Goal: Use online tool/utility: Utilize a website feature to perform a specific function

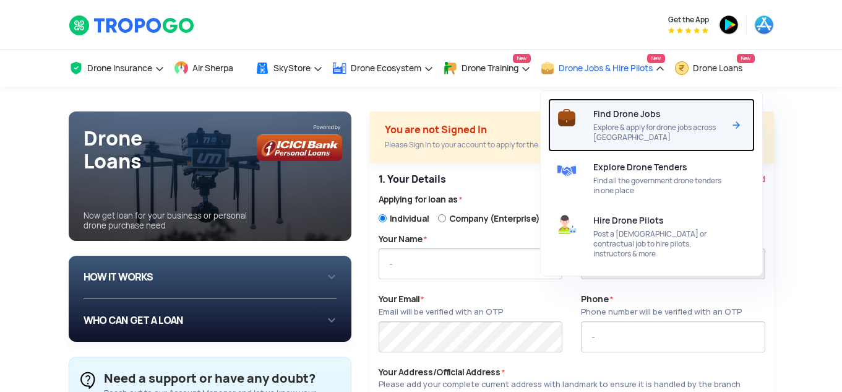
click at [637, 122] on div "Find Drone Jobs Explore & apply for drone jobs across [GEOGRAPHIC_DATA]" at bounding box center [660, 124] width 135 height 53
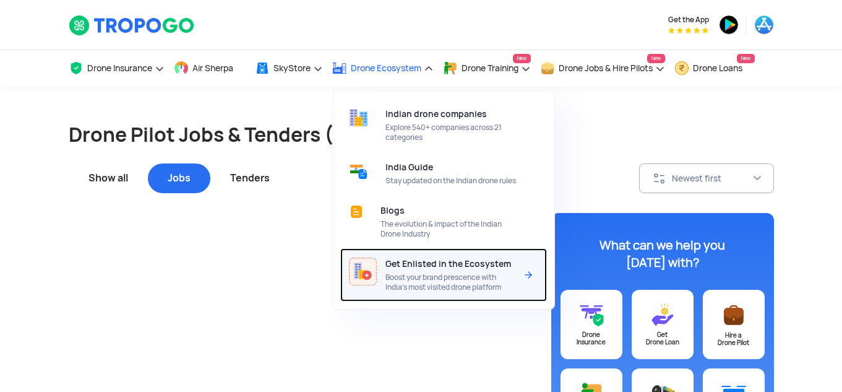
click at [419, 280] on div "Get Enlisted in the Ecosystem Boost your brand prescence with India’s most visi…" at bounding box center [452, 274] width 135 height 53
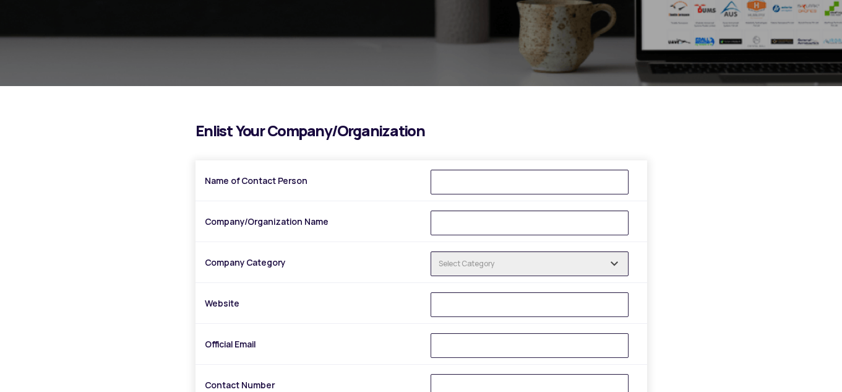
scroll to position [186, 0]
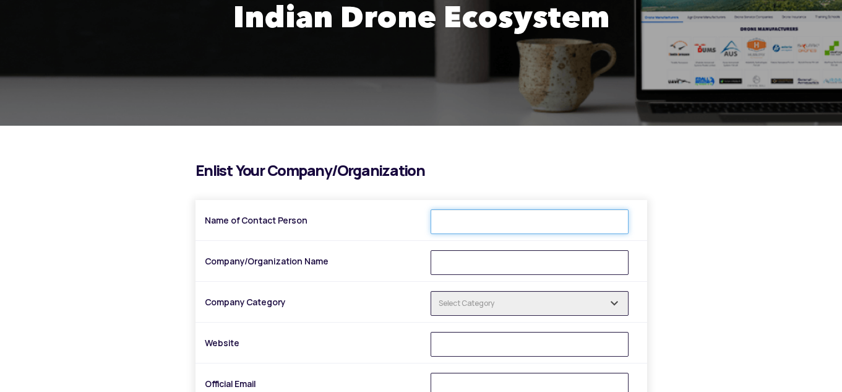
click at [474, 216] on input "Name of Contact Person" at bounding box center [530, 221] width 198 height 25
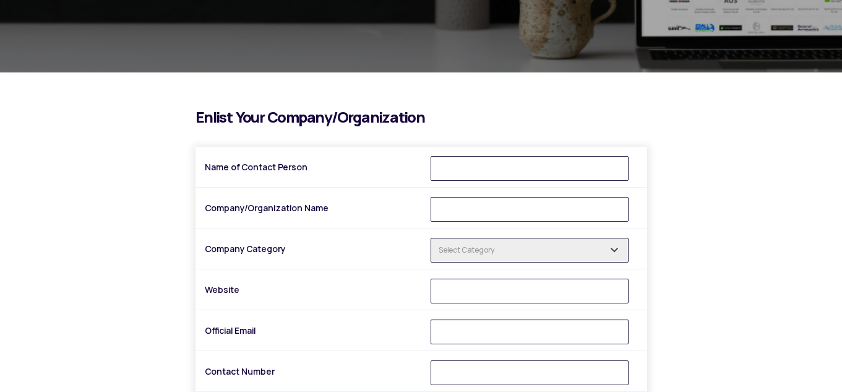
scroll to position [309, 0]
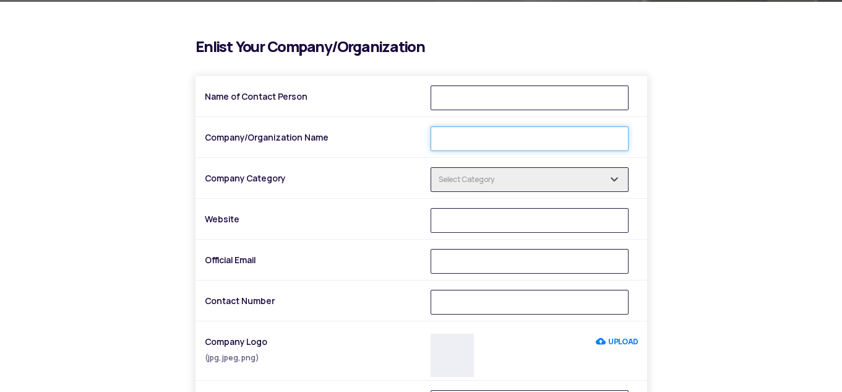
click at [471, 131] on input "Company/Organization Name" at bounding box center [530, 138] width 198 height 25
click at [370, 178] on label "Company Category" at bounding box center [313, 178] width 217 height 22
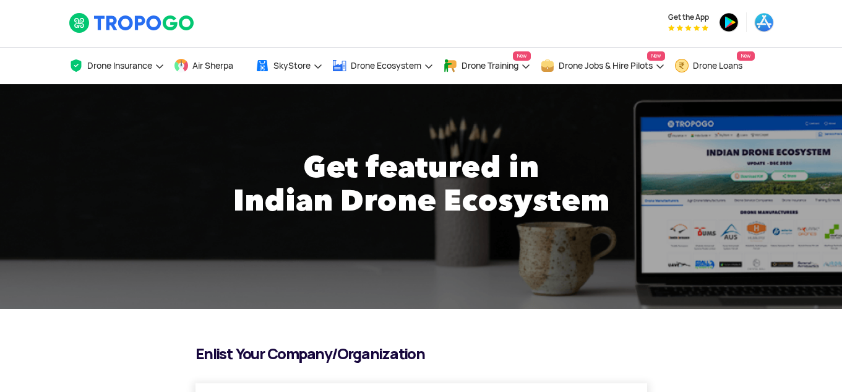
scroll to position [0, 0]
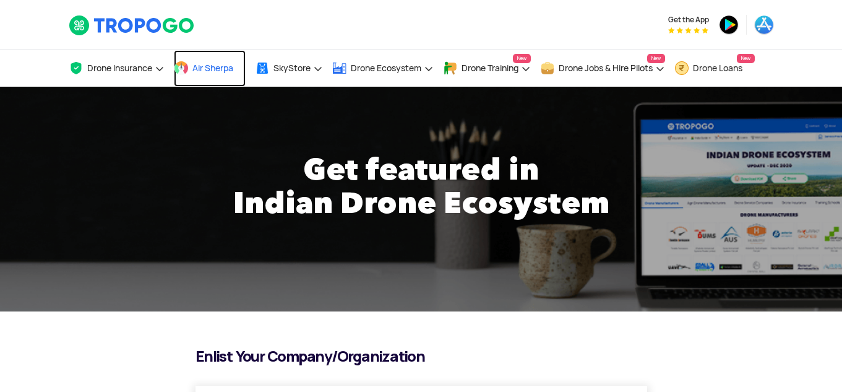
click at [220, 63] on span "Air Sherpa" at bounding box center [212, 68] width 41 height 10
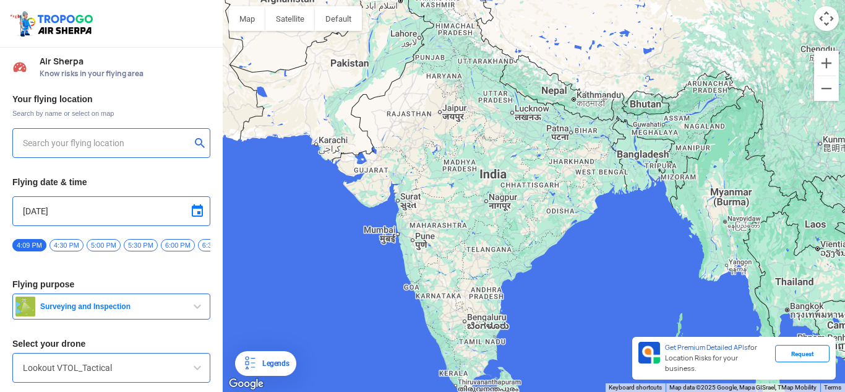
click at [160, 148] on input "text" at bounding box center [107, 142] width 168 height 15
click at [192, 216] on span at bounding box center [197, 211] width 15 height 15
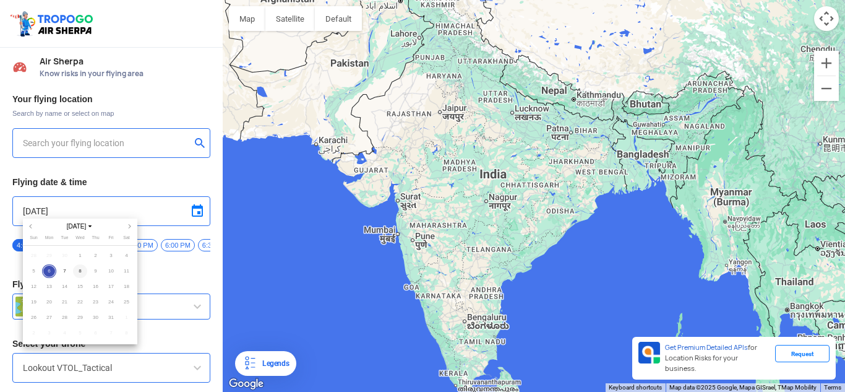
click at [77, 270] on span "8" at bounding box center [80, 271] width 14 height 14
type input "10/8/2025"
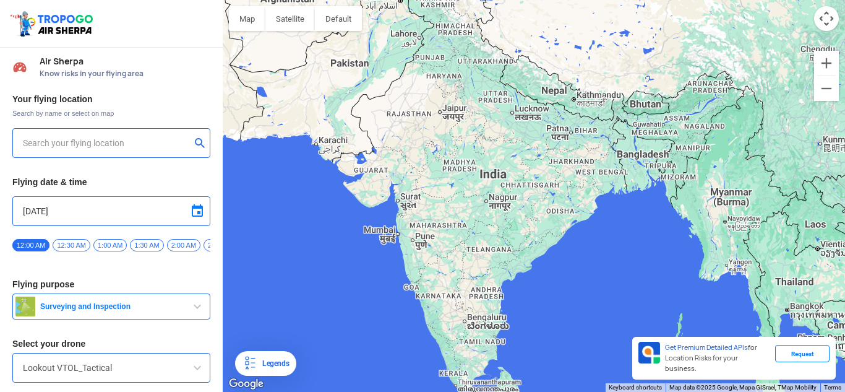
click at [106, 243] on span "1:00 AM" at bounding box center [109, 245] width 33 height 12
click at [83, 301] on button "Surveying and Inspection" at bounding box center [111, 306] width 198 height 26
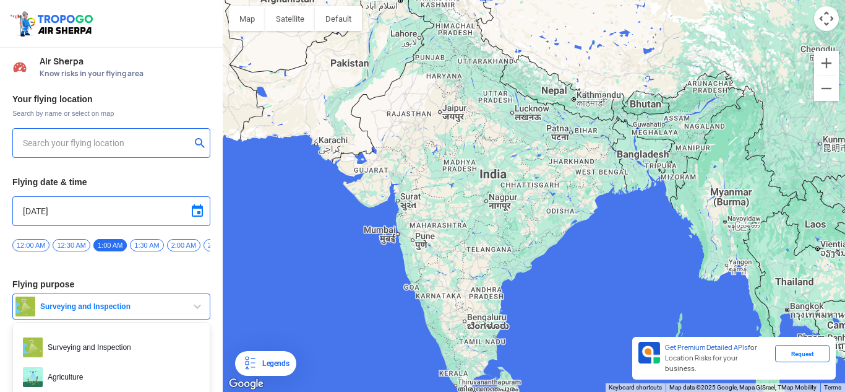
click at [114, 272] on div "Your flying location Search by name or select on map Flying date & time 10/8/20…" at bounding box center [111, 258] width 223 height 343
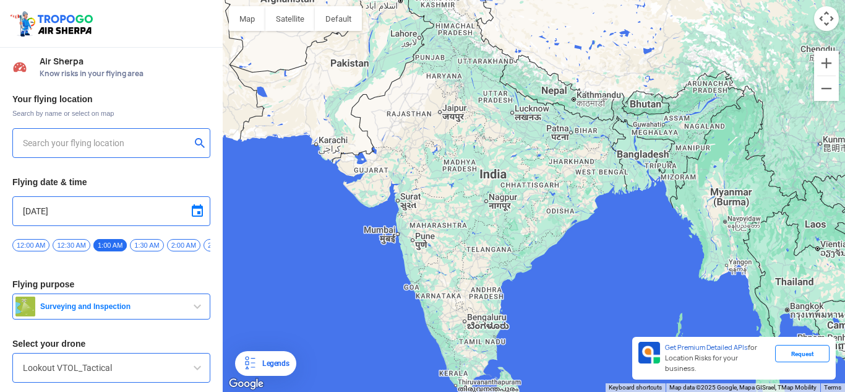
scroll to position [44, 0]
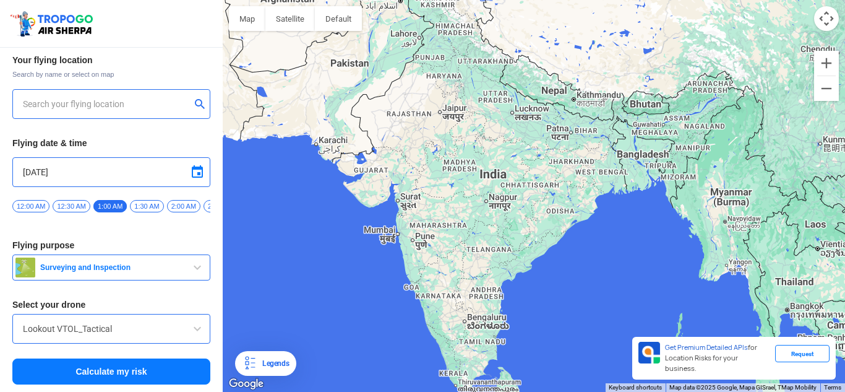
click at [100, 321] on input "Lookout VTOL_Tactical" at bounding box center [111, 328] width 177 height 15
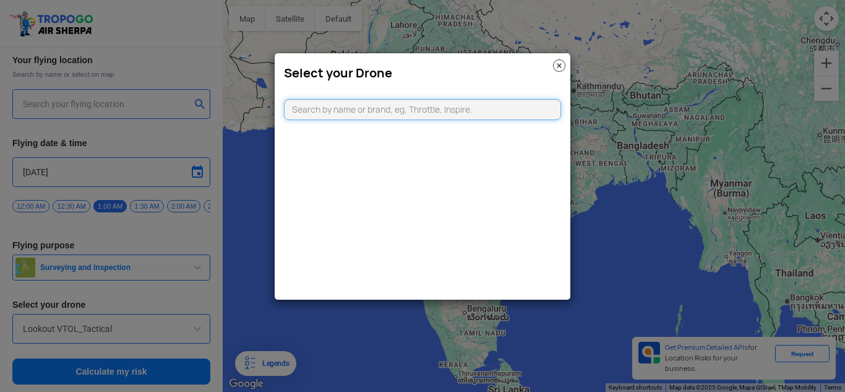
type input "144, Khattalwada, Wadgaon, Maharashtra 442301, India"
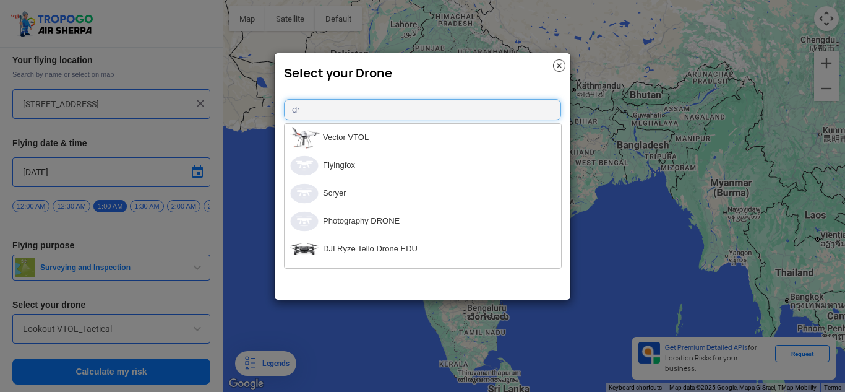
type input "d"
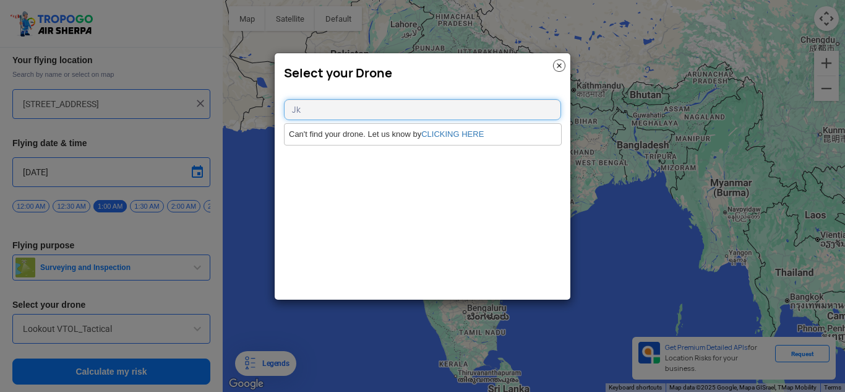
type input "J"
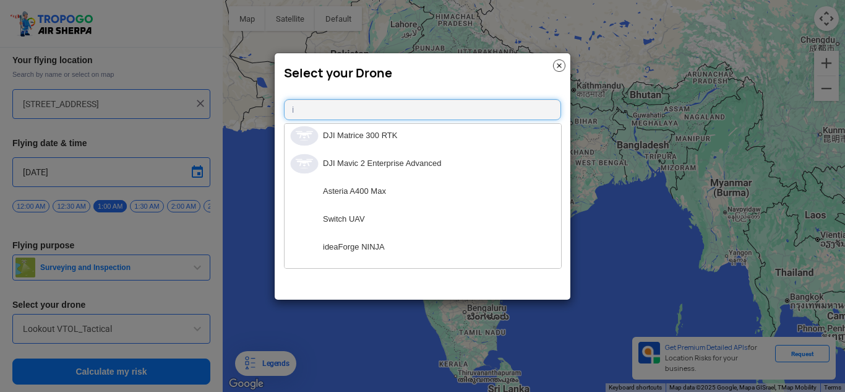
scroll to position [1812, 0]
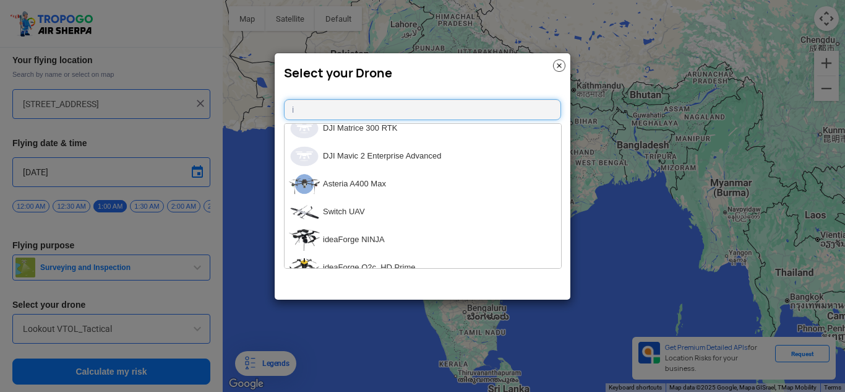
type input "i"
click at [384, 189] on li "Asteria A400 Max" at bounding box center [423, 184] width 277 height 28
type input "Asteria A400 Max"
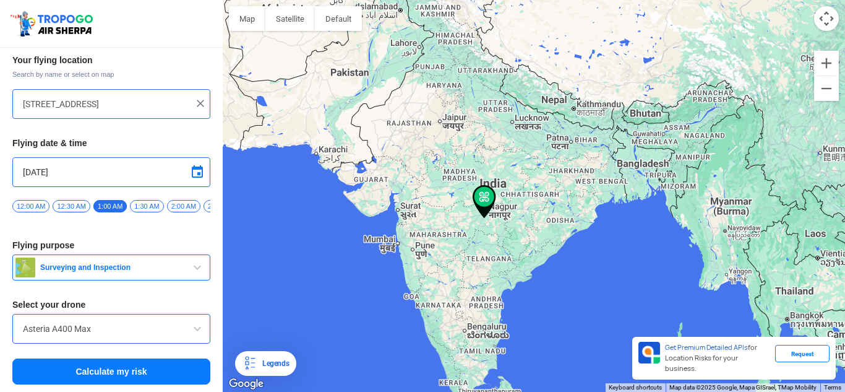
drag, startPoint x: 479, startPoint y: 181, endPoint x: 411, endPoint y: 205, distance: 72.8
click at [411, 205] on div at bounding box center [534, 196] width 622 height 392
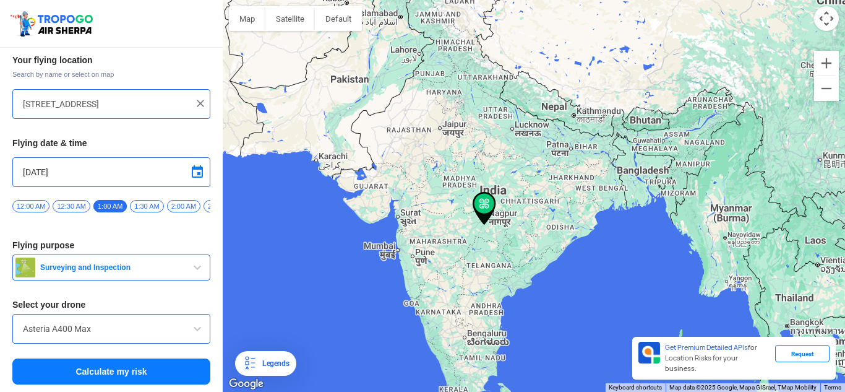
click at [484, 209] on img at bounding box center [485, 208] width 24 height 33
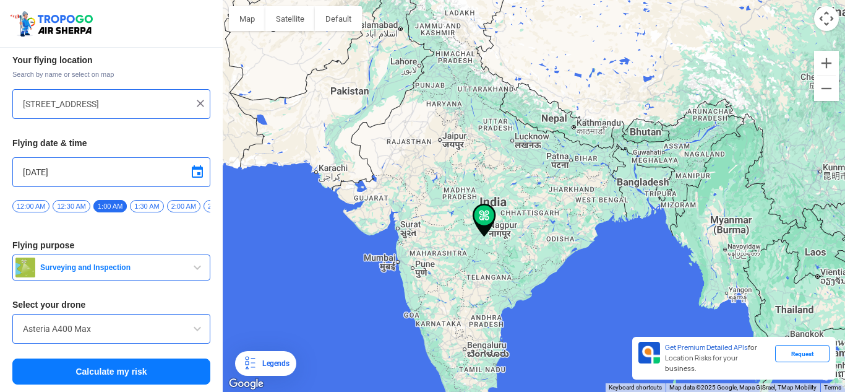
drag, startPoint x: 484, startPoint y: 209, endPoint x: 429, endPoint y: 223, distance: 57.5
click at [429, 223] on div at bounding box center [534, 196] width 622 height 392
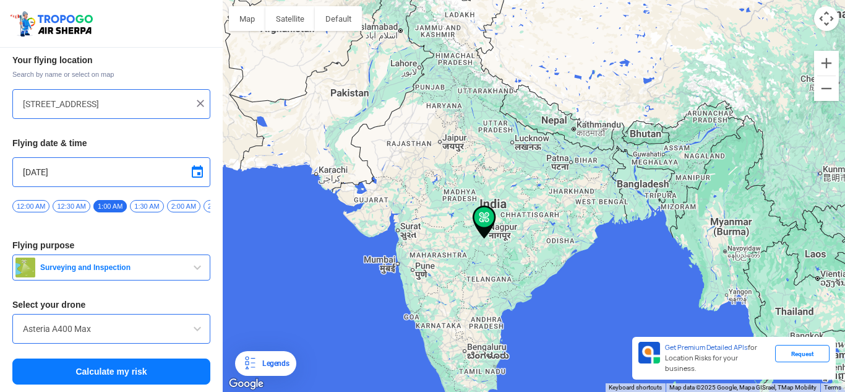
click at [124, 100] on input "144, Khattalwada, Wadgaon, Maharashtra 442301, India" at bounding box center [107, 104] width 168 height 15
click at [199, 97] on img at bounding box center [200, 103] width 12 height 12
click at [398, 230] on div at bounding box center [534, 196] width 622 height 392
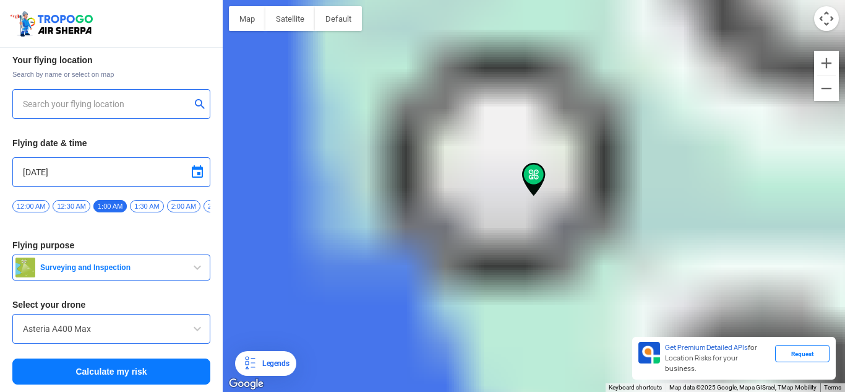
type input "91, Bhestan Main Road, Bhestan,, Madhav Nagar, Udhana, Surat, Gujarat 395023, I…"
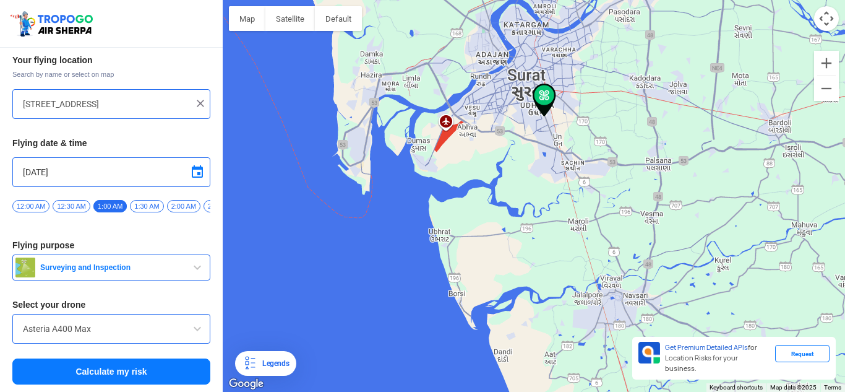
drag, startPoint x: 536, startPoint y: 177, endPoint x: 558, endPoint y: 75, distance: 103.9
click at [556, 84] on img at bounding box center [545, 100] width 24 height 33
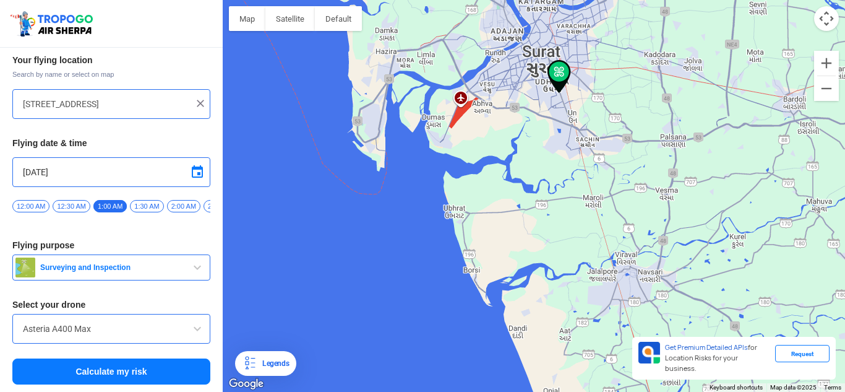
click at [111, 377] on button "Calculate my risk" at bounding box center [111, 371] width 198 height 26
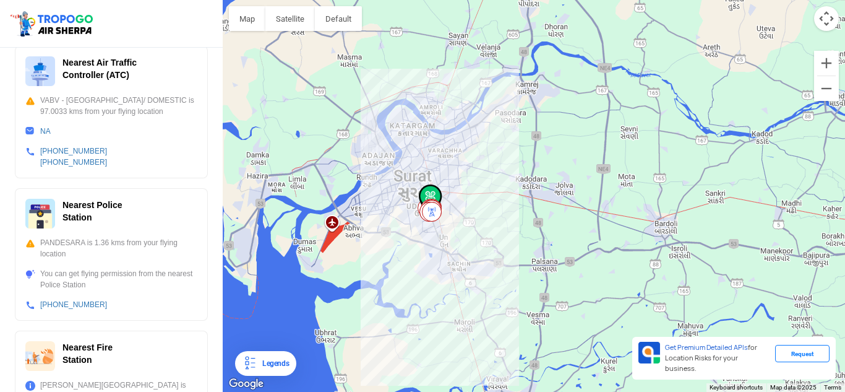
scroll to position [355, 0]
click at [161, 282] on div "You can get flying permission from the nearest Police Station" at bounding box center [111, 278] width 172 height 22
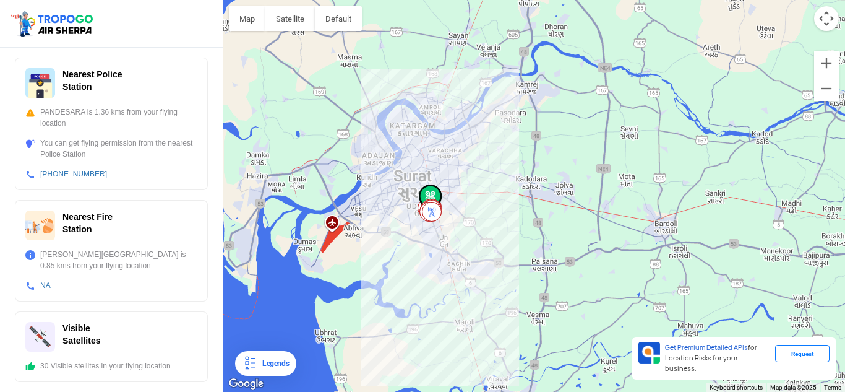
scroll to position [0, 0]
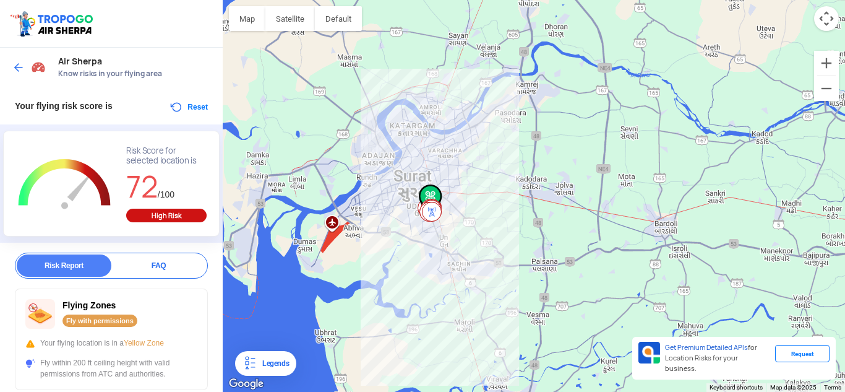
click at [196, 105] on button "Reset" at bounding box center [188, 107] width 39 height 15
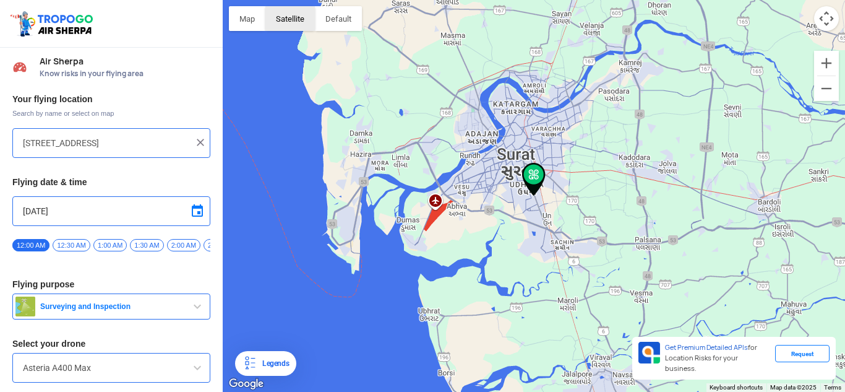
click at [292, 26] on button "Satellite" at bounding box center [289, 18] width 49 height 25
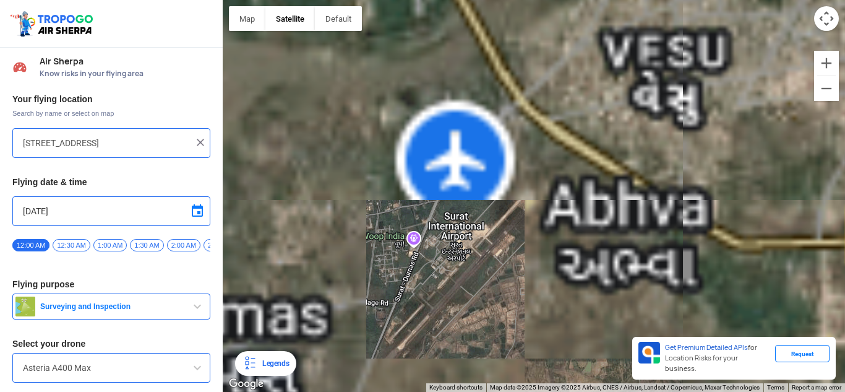
drag, startPoint x: 426, startPoint y: 155, endPoint x: 493, endPoint y: 291, distance: 151.6
click at [493, 290] on div at bounding box center [534, 196] width 622 height 392
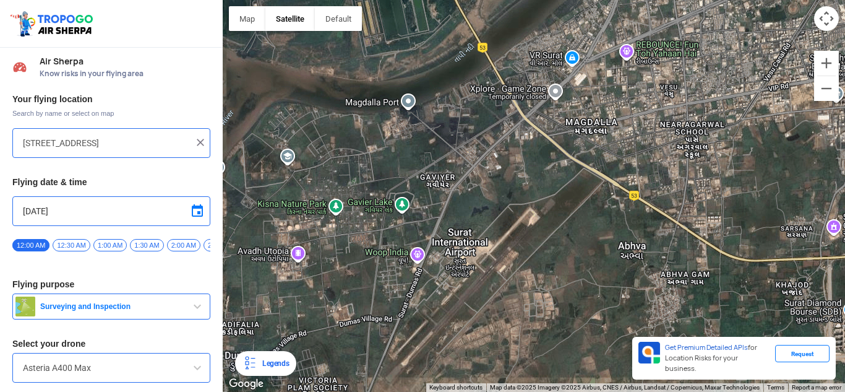
click at [460, 241] on div at bounding box center [534, 196] width 622 height 392
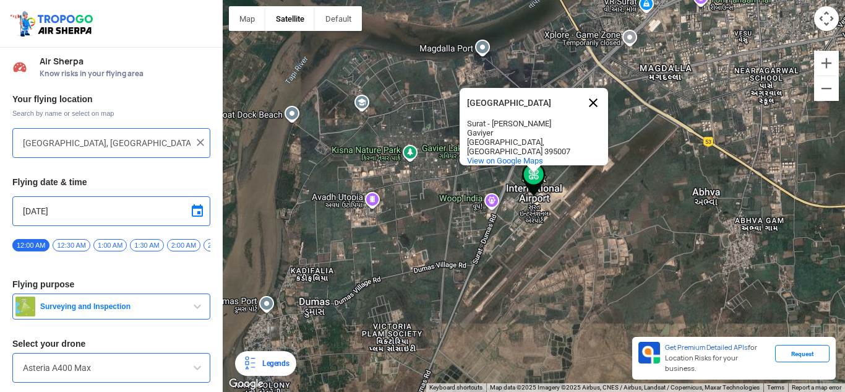
click at [588, 103] on button "Close" at bounding box center [593, 103] width 30 height 30
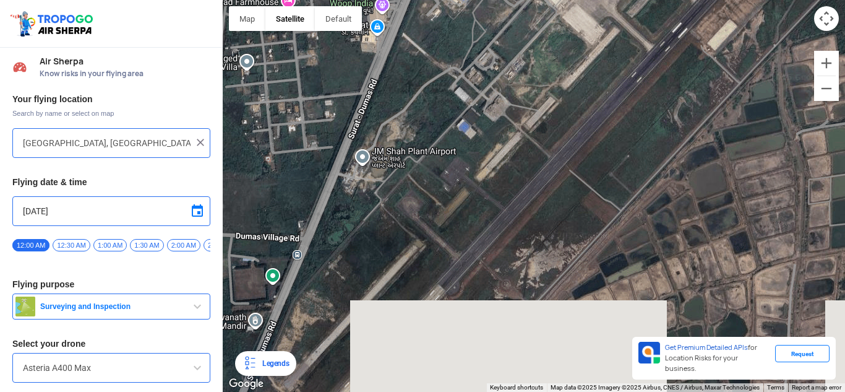
drag, startPoint x: 596, startPoint y: 290, endPoint x: 592, endPoint y: 160, distance: 129.4
click at [593, 162] on div at bounding box center [534, 196] width 622 height 392
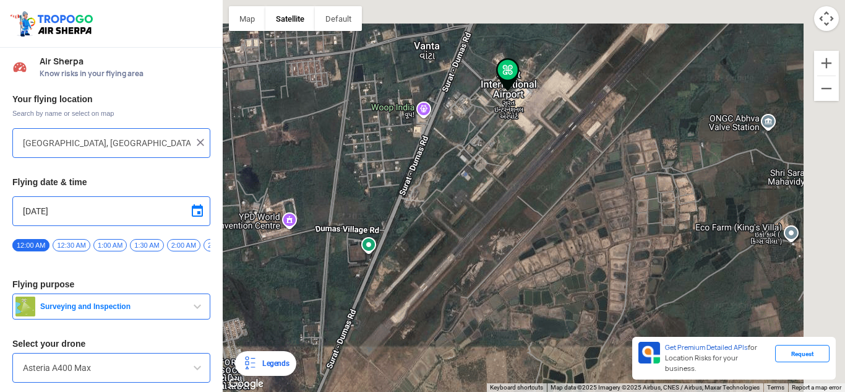
drag, startPoint x: 590, startPoint y: 164, endPoint x: 526, endPoint y: 199, distance: 73.4
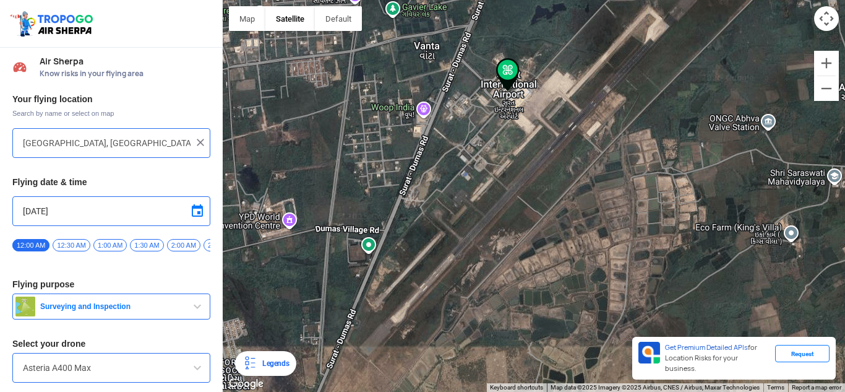
click at [526, 199] on div at bounding box center [534, 196] width 622 height 392
click at [494, 202] on div at bounding box center [534, 196] width 622 height 392
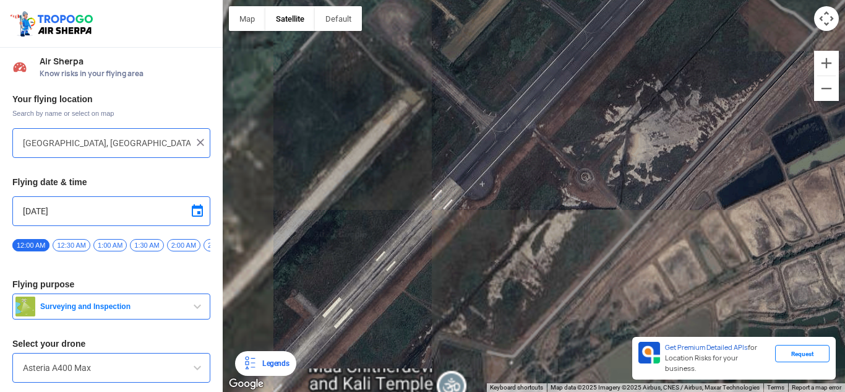
drag, startPoint x: 529, startPoint y: 212, endPoint x: 593, endPoint y: 140, distance: 96.4
click at [593, 140] on div at bounding box center [534, 196] width 622 height 392
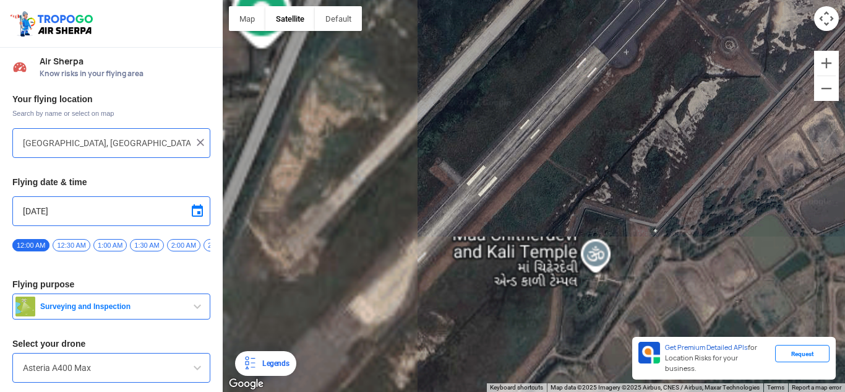
drag, startPoint x: 555, startPoint y: 163, endPoint x: 606, endPoint y: 129, distance: 61.1
click at [606, 129] on div at bounding box center [534, 196] width 622 height 392
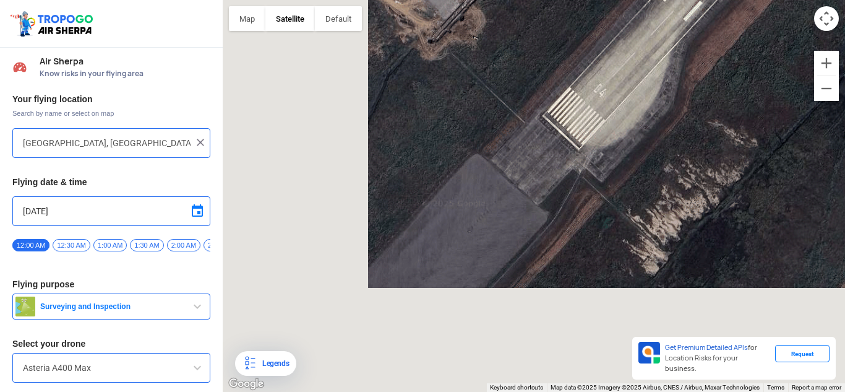
drag, startPoint x: 494, startPoint y: 220, endPoint x: 593, endPoint y: 134, distance: 131.1
click at [592, 136] on div at bounding box center [534, 196] width 622 height 392
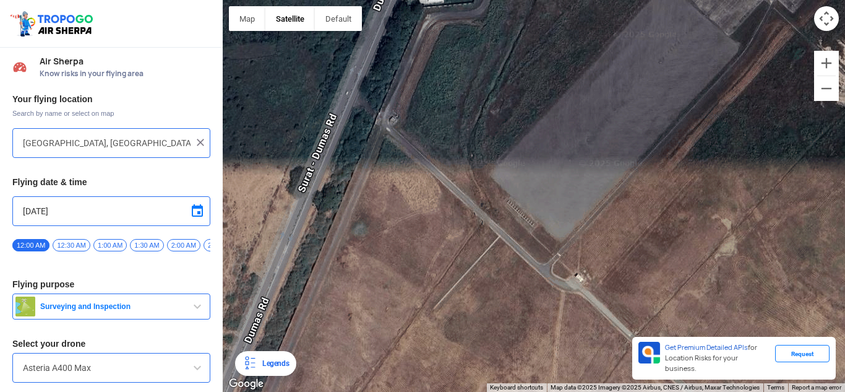
drag, startPoint x: 543, startPoint y: 191, endPoint x: 428, endPoint y: 281, distance: 145.9
click at [428, 281] on div at bounding box center [534, 196] width 622 height 392
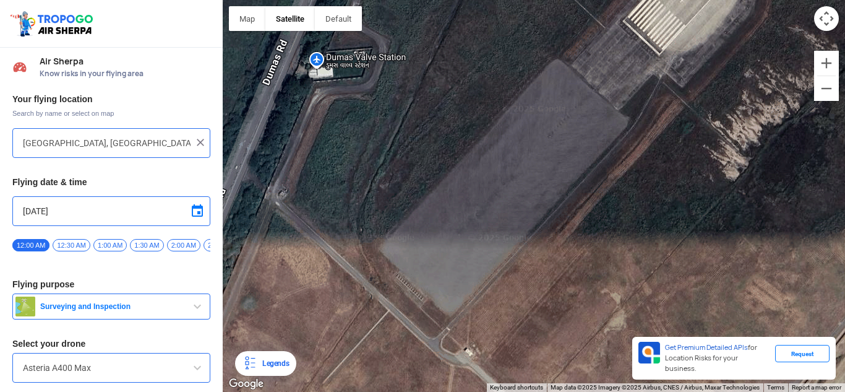
drag, startPoint x: 554, startPoint y: 158, endPoint x: 423, endPoint y: 266, distance: 169.6
click at [424, 265] on div at bounding box center [534, 196] width 622 height 392
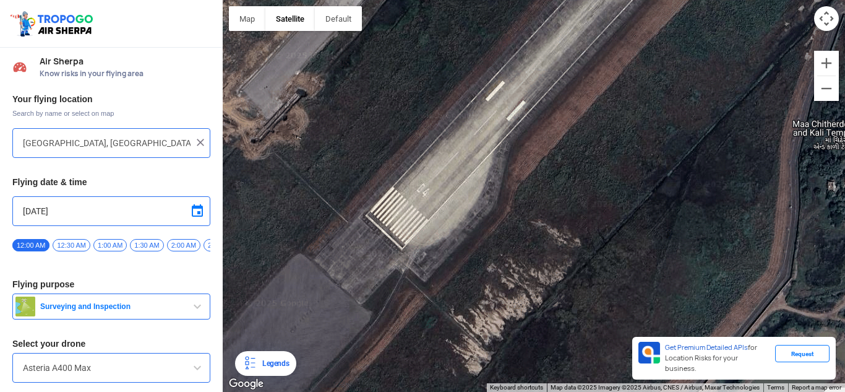
drag, startPoint x: 539, startPoint y: 156, endPoint x: 489, endPoint y: 253, distance: 109.3
click at [491, 252] on div at bounding box center [534, 196] width 622 height 392
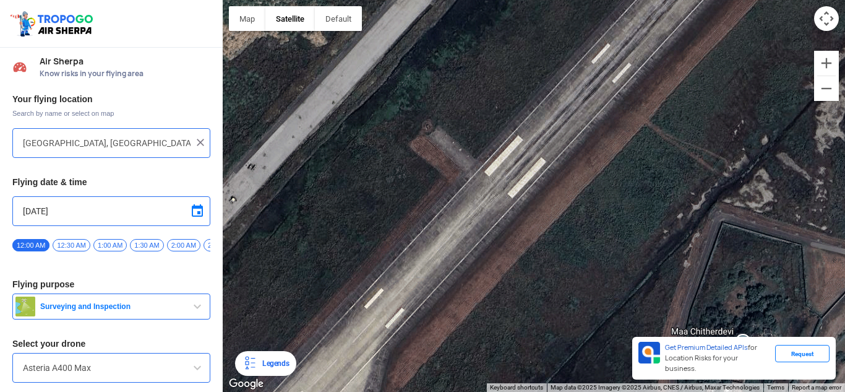
drag, startPoint x: 531, startPoint y: 195, endPoint x: 479, endPoint y: 241, distance: 70.1
click at [483, 246] on div at bounding box center [534, 196] width 622 height 392
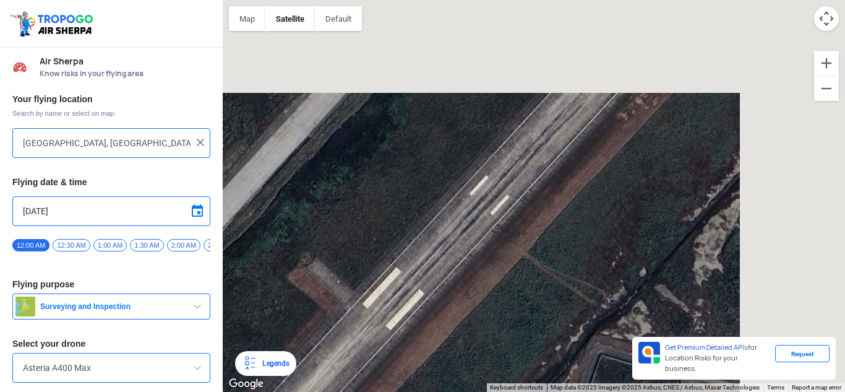
click at [501, 254] on div at bounding box center [534, 196] width 622 height 392
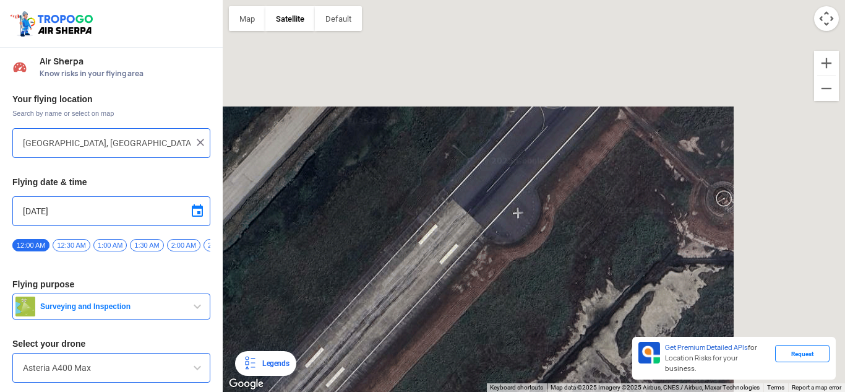
click at [497, 258] on div at bounding box center [534, 196] width 622 height 392
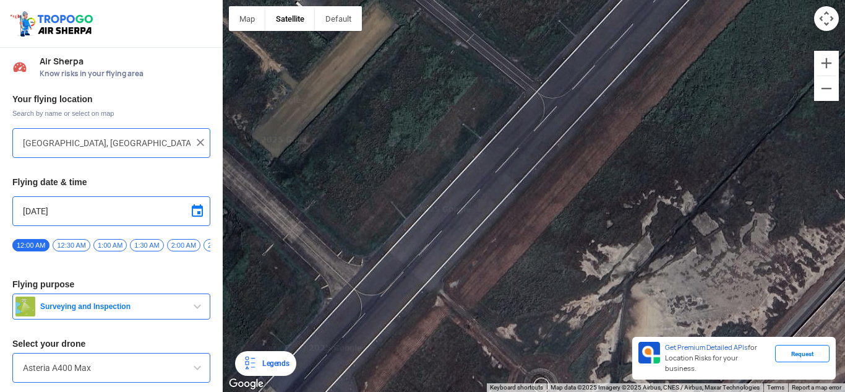
drag, startPoint x: 578, startPoint y: 181, endPoint x: 547, endPoint y: 246, distance: 72.0
click at [519, 292] on div at bounding box center [534, 196] width 622 height 392
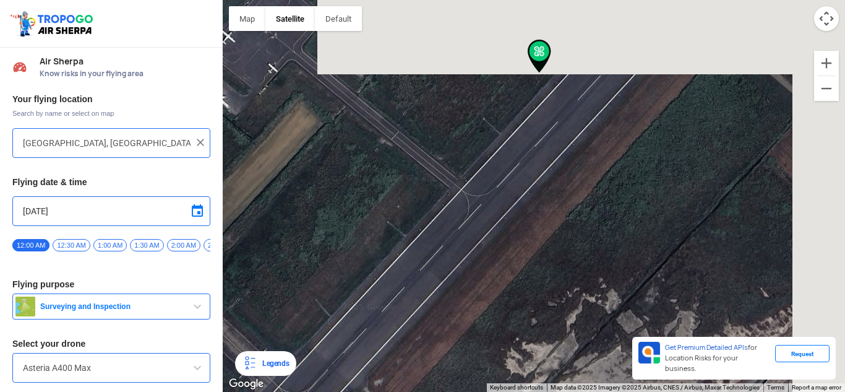
drag, startPoint x: 592, startPoint y: 191, endPoint x: 497, endPoint y: 290, distance: 137.8
click at [509, 311] on div at bounding box center [534, 196] width 622 height 392
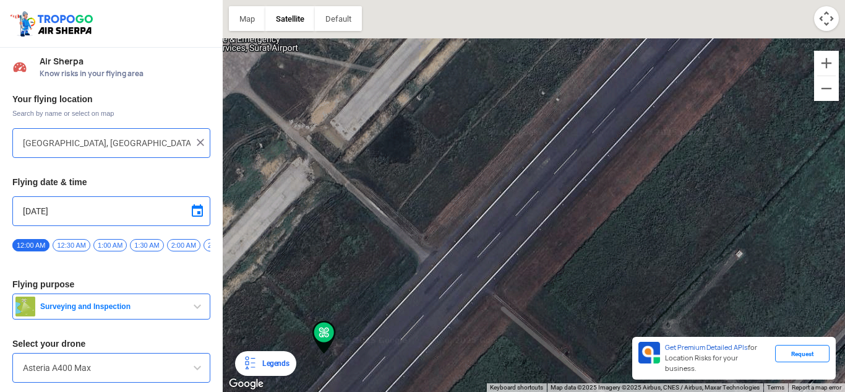
drag, startPoint x: 563, startPoint y: 215, endPoint x: 555, endPoint y: 226, distance: 13.7
click at [499, 296] on div at bounding box center [534, 196] width 622 height 392
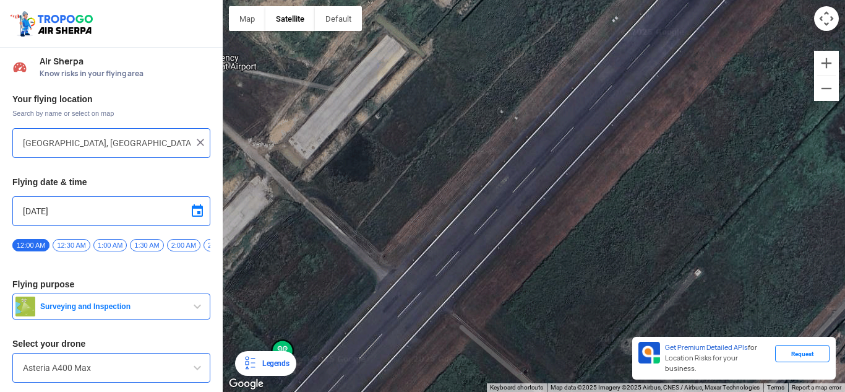
click at [493, 295] on div at bounding box center [534, 196] width 622 height 392
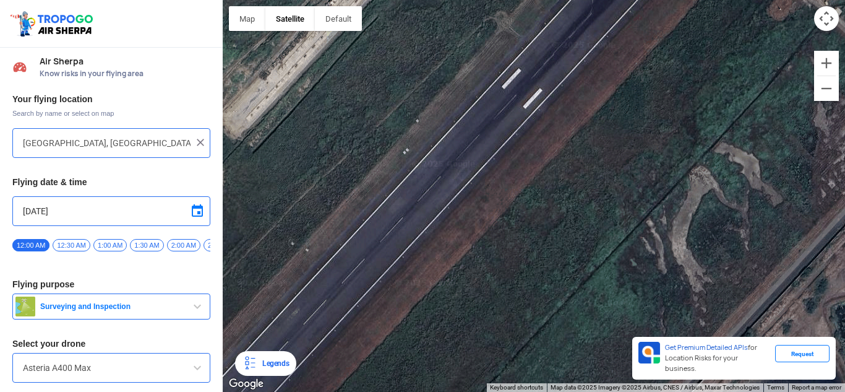
drag, startPoint x: 585, startPoint y: 191, endPoint x: 512, endPoint y: 303, distance: 132.8
click at [520, 304] on div at bounding box center [534, 196] width 622 height 392
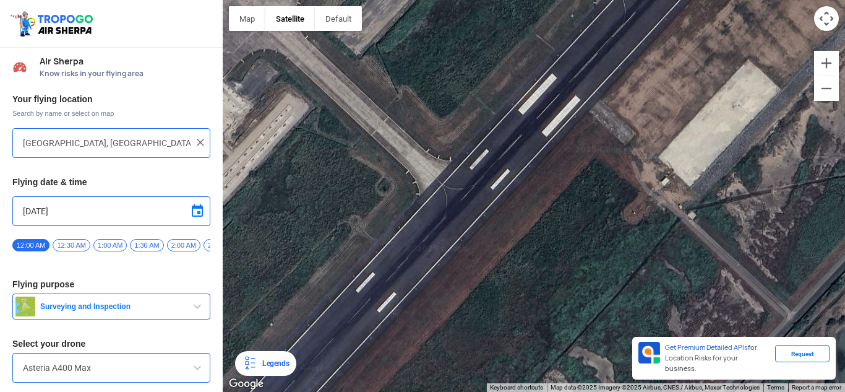
click at [535, 307] on div at bounding box center [534, 196] width 622 height 392
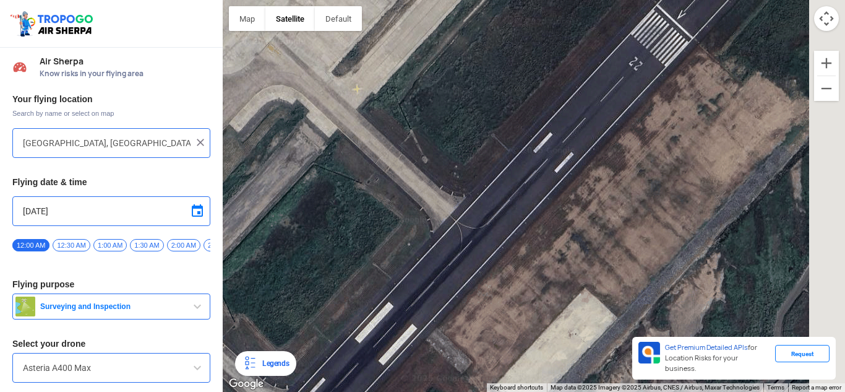
drag, startPoint x: 598, startPoint y: 211, endPoint x: 541, endPoint y: 298, distance: 104.0
click at [541, 298] on div at bounding box center [534, 196] width 622 height 392
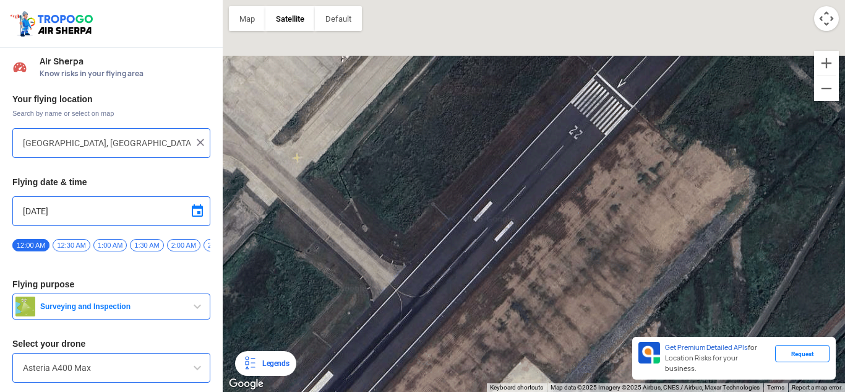
drag, startPoint x: 492, startPoint y: 351, endPoint x: 530, endPoint y: 303, distance: 61.6
click at [491, 351] on div at bounding box center [534, 196] width 622 height 392
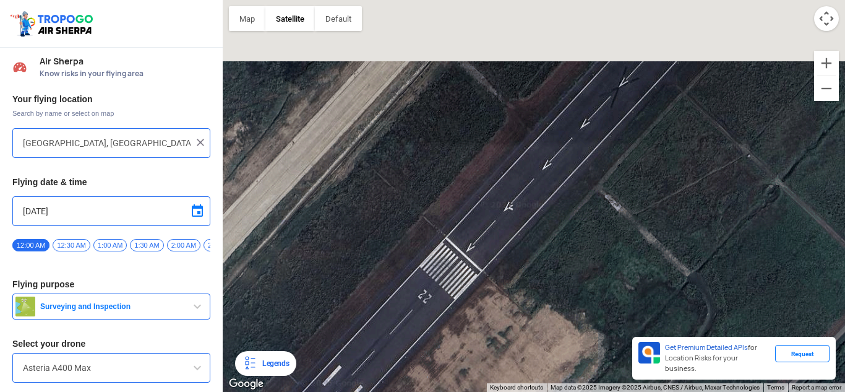
drag, startPoint x: 565, startPoint y: 314, endPoint x: 580, endPoint y: 267, distance: 49.3
click at [564, 314] on div at bounding box center [534, 196] width 622 height 392
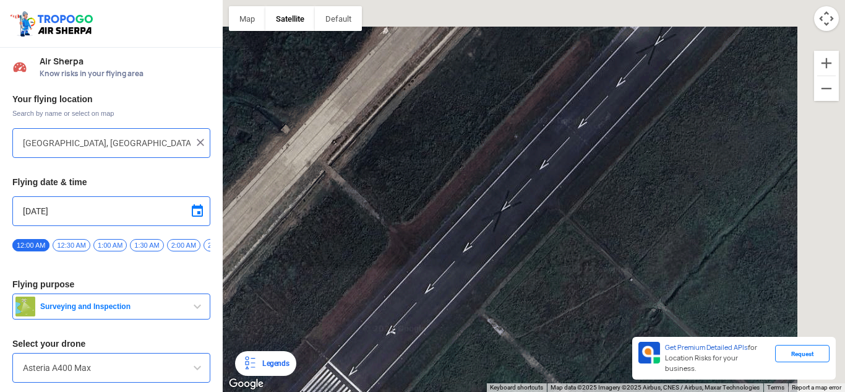
drag, startPoint x: 575, startPoint y: 311, endPoint x: 583, endPoint y: 280, distance: 32.0
click at [574, 312] on div at bounding box center [534, 196] width 622 height 392
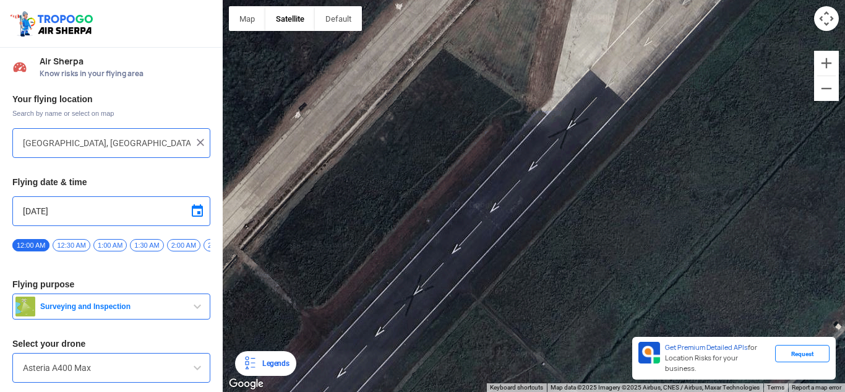
drag, startPoint x: 578, startPoint y: 317, endPoint x: 565, endPoint y: 311, distance: 15.2
click at [570, 318] on div at bounding box center [534, 196] width 622 height 392
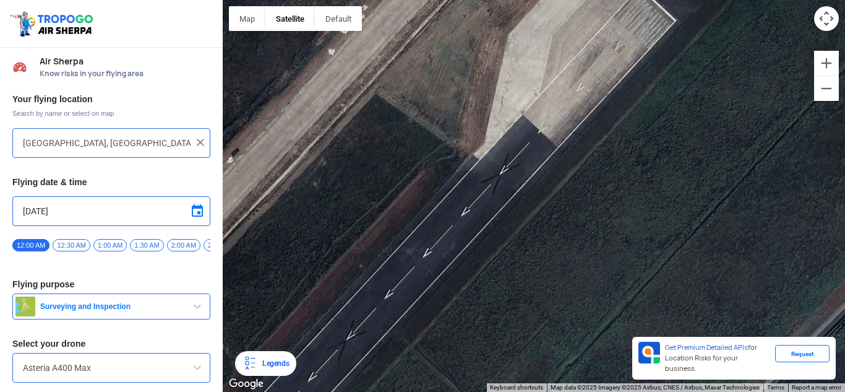
drag, startPoint x: 640, startPoint y: 267, endPoint x: 587, endPoint y: 305, distance: 65.6
click at [591, 304] on div at bounding box center [534, 196] width 622 height 392
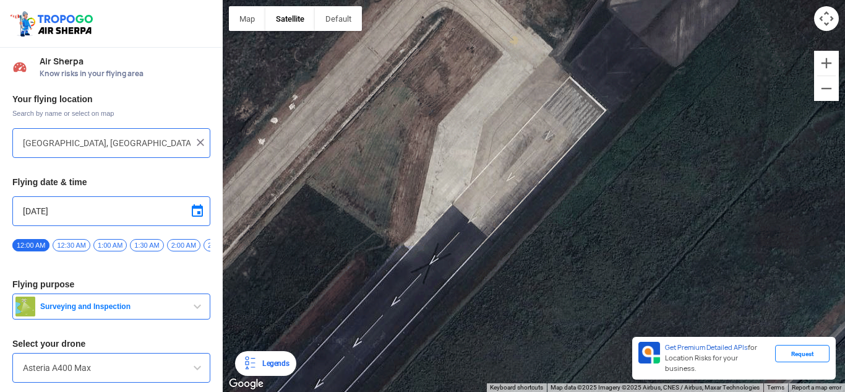
drag, startPoint x: 616, startPoint y: 247, endPoint x: 601, endPoint y: 294, distance: 49.5
click at [606, 295] on div at bounding box center [534, 196] width 622 height 392
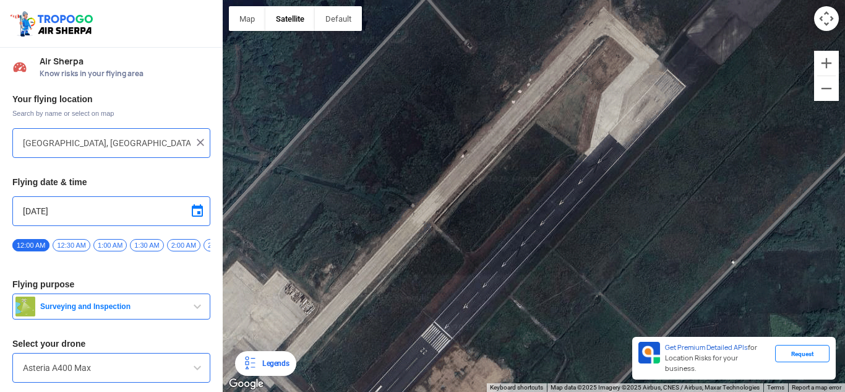
drag, startPoint x: 518, startPoint y: 264, endPoint x: 545, endPoint y: 168, distance: 99.7
click at [544, 171] on div at bounding box center [534, 196] width 622 height 392
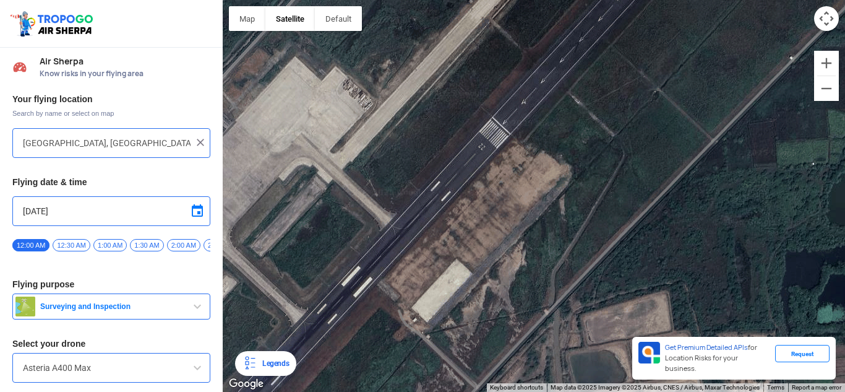
drag, startPoint x: 565, startPoint y: 179, endPoint x: 583, endPoint y: 161, distance: 25.8
click at [576, 166] on div at bounding box center [534, 196] width 622 height 392
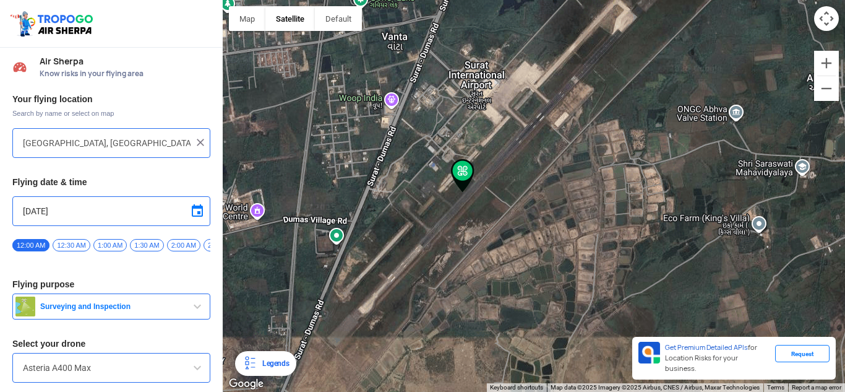
drag, startPoint x: 481, startPoint y: 256, endPoint x: 533, endPoint y: 163, distance: 106.4
click at [533, 163] on div at bounding box center [534, 196] width 622 height 392
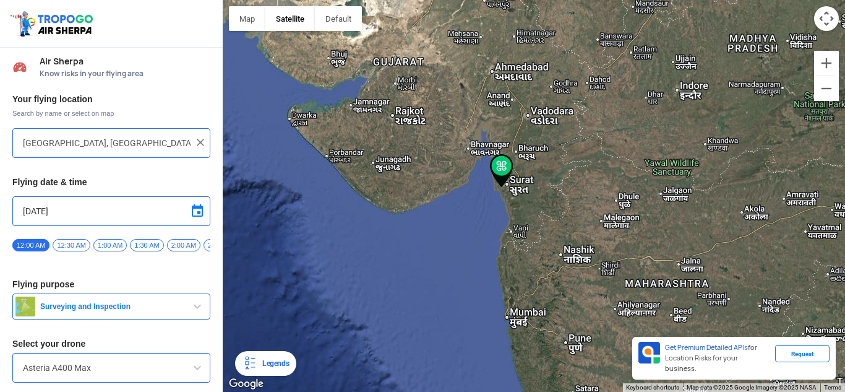
drag, startPoint x: 616, startPoint y: 173, endPoint x: 534, endPoint y: 298, distance: 149.6
click at [534, 298] on div at bounding box center [534, 196] width 622 height 392
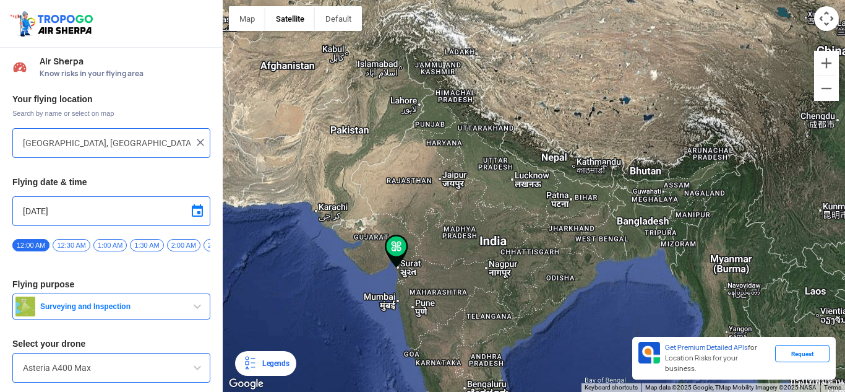
drag, startPoint x: 479, startPoint y: 176, endPoint x: 501, endPoint y: 276, distance: 101.9
click at [501, 276] on div at bounding box center [534, 196] width 622 height 392
drag, startPoint x: 497, startPoint y: 204, endPoint x: 511, endPoint y: 259, distance: 56.7
click at [511, 259] on div at bounding box center [534, 196] width 622 height 392
drag, startPoint x: 491, startPoint y: 228, endPoint x: 501, endPoint y: 264, distance: 37.8
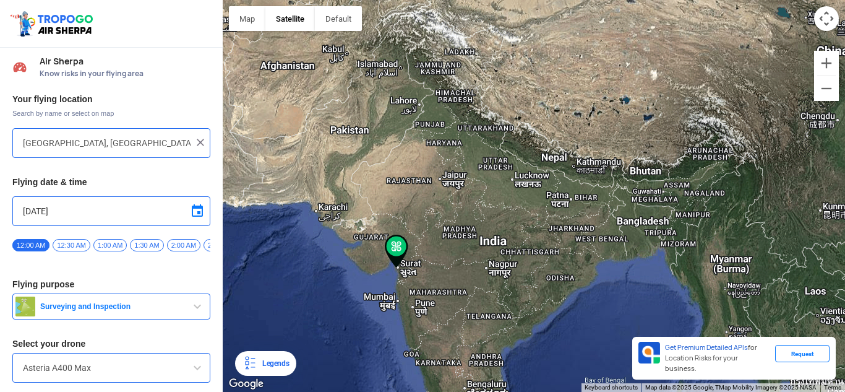
click at [501, 264] on div at bounding box center [534, 196] width 622 height 392
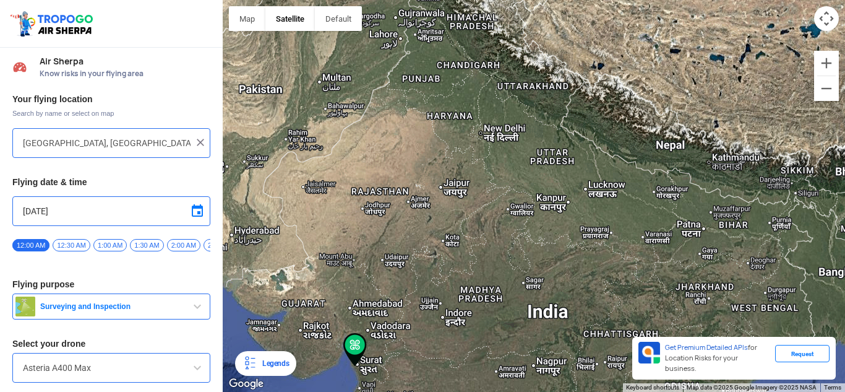
drag, startPoint x: 478, startPoint y: 171, endPoint x: 573, endPoint y: 309, distance: 168.2
click at [573, 309] on div at bounding box center [534, 196] width 622 height 392
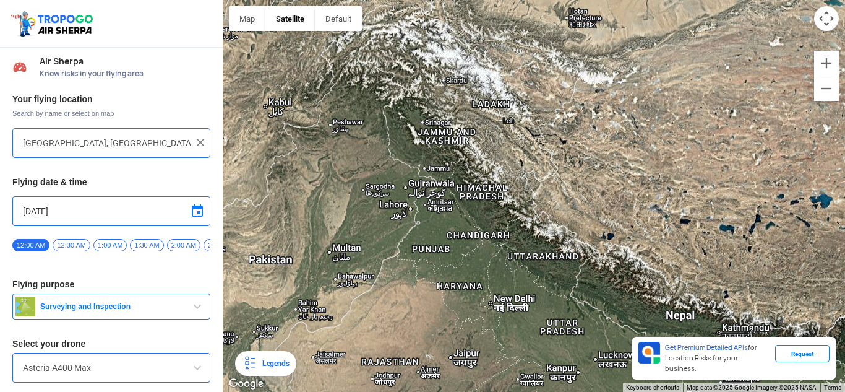
drag, startPoint x: 525, startPoint y: 191, endPoint x: 559, endPoint y: 264, distance: 80.3
click at [559, 264] on div at bounding box center [534, 196] width 622 height 392
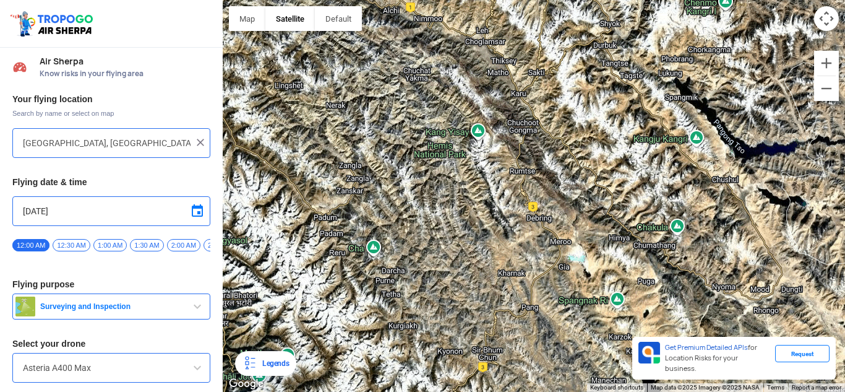
drag, startPoint x: 486, startPoint y: 56, endPoint x: 486, endPoint y: 166, distance: 110.7
click at [486, 166] on div at bounding box center [534, 196] width 622 height 392
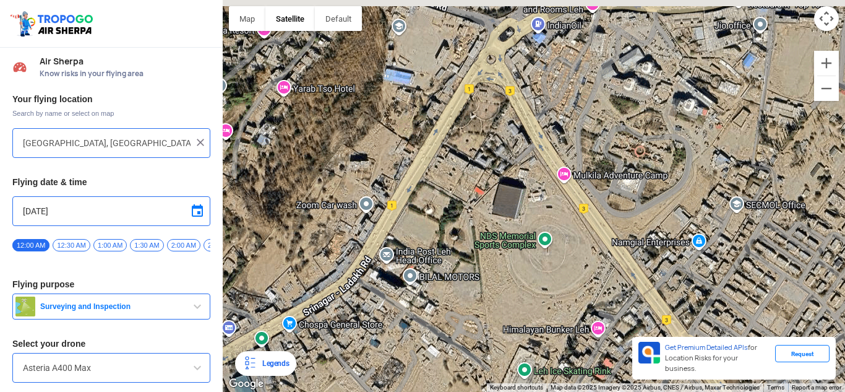
drag, startPoint x: 507, startPoint y: 72, endPoint x: 493, endPoint y: 191, distance: 119.6
click at [493, 191] on div at bounding box center [534, 196] width 622 height 392
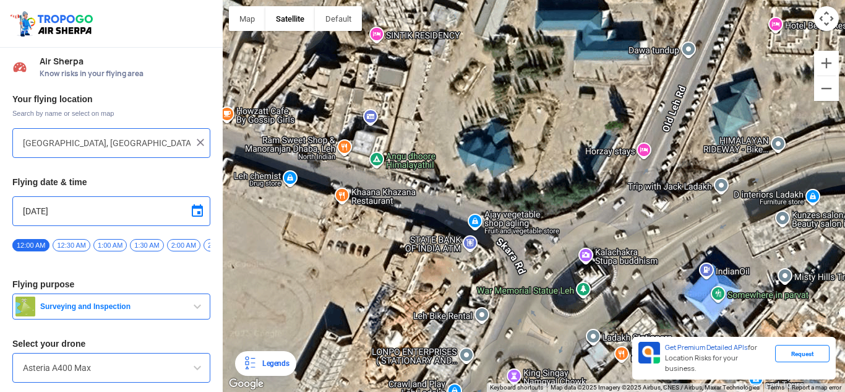
drag, startPoint x: 462, startPoint y: 171, endPoint x: 529, endPoint y: 277, distance: 125.1
click at [529, 277] on div at bounding box center [534, 196] width 622 height 392
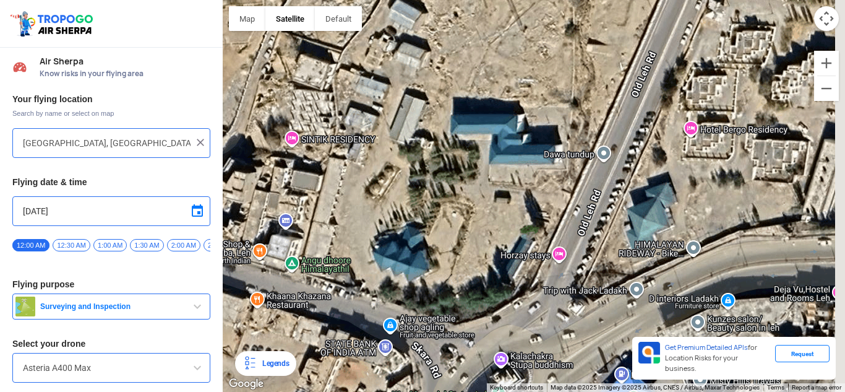
drag, startPoint x: 668, startPoint y: 157, endPoint x: 574, endPoint y: 254, distance: 135.2
click at [590, 249] on div at bounding box center [534, 196] width 622 height 392
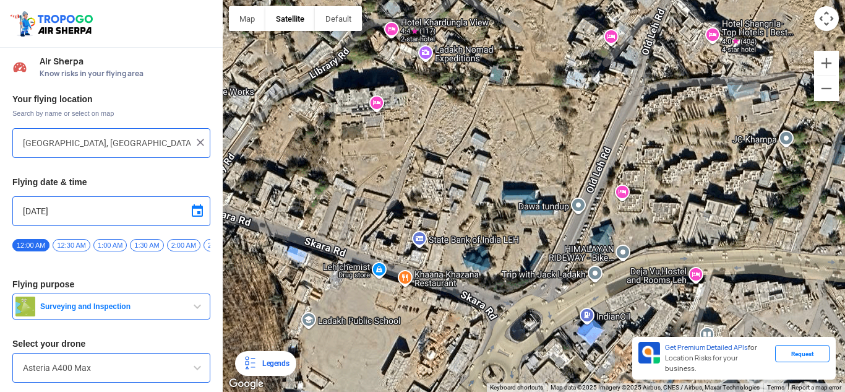
drag, startPoint x: 642, startPoint y: 171, endPoint x: 591, endPoint y: 278, distance: 118.7
click at [591, 278] on div at bounding box center [534, 196] width 622 height 392
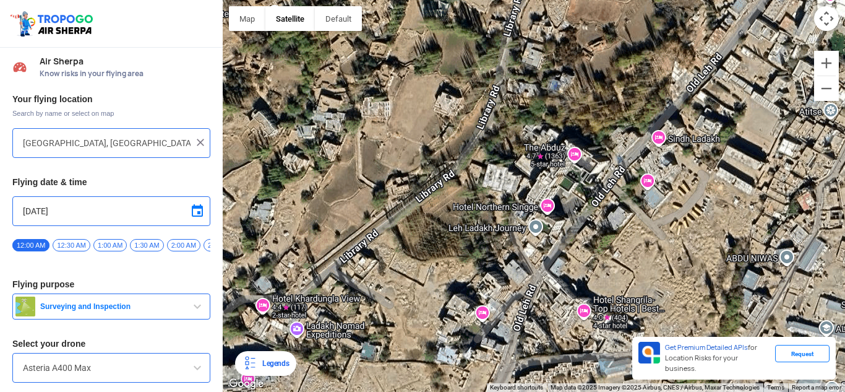
click at [599, 275] on div at bounding box center [534, 196] width 622 height 392
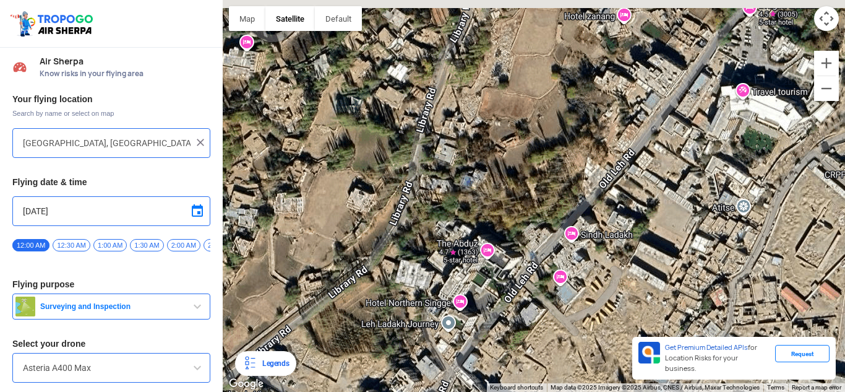
drag, startPoint x: 625, startPoint y: 196, endPoint x: 530, endPoint y: 288, distance: 132.1
click at [525, 299] on div at bounding box center [534, 196] width 622 height 392
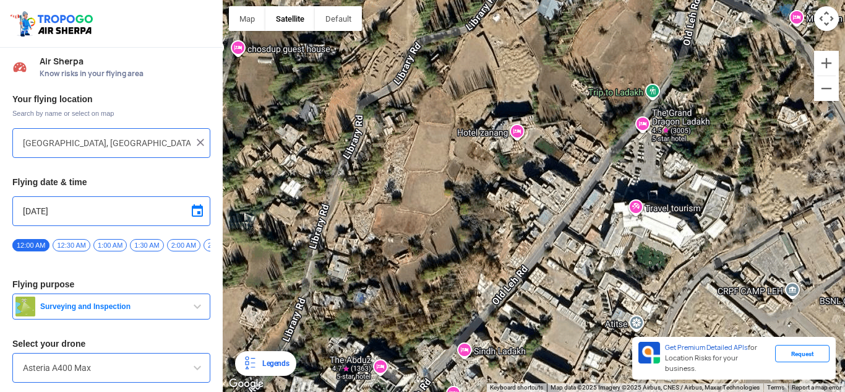
drag, startPoint x: 570, startPoint y: 273, endPoint x: 504, endPoint y: 331, distance: 87.7
click at [504, 331] on div at bounding box center [534, 196] width 622 height 392
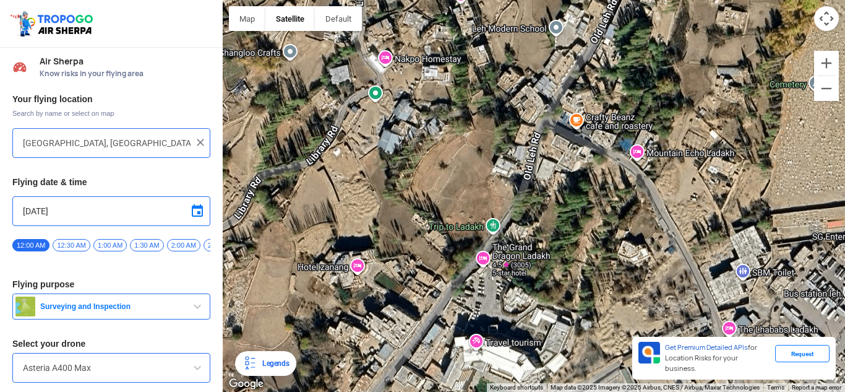
drag, startPoint x: 562, startPoint y: 239, endPoint x: 507, endPoint y: 285, distance: 71.5
click at [507, 285] on div at bounding box center [534, 196] width 622 height 392
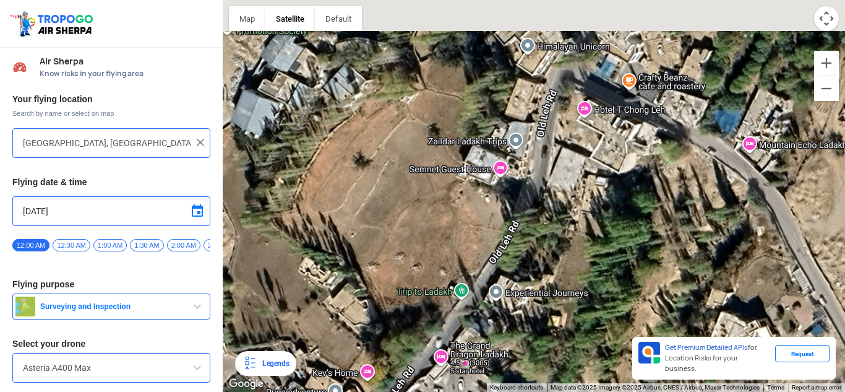
drag, startPoint x: 570, startPoint y: 179, endPoint x: 493, endPoint y: 299, distance: 142.3
click at [493, 300] on div at bounding box center [534, 196] width 622 height 392
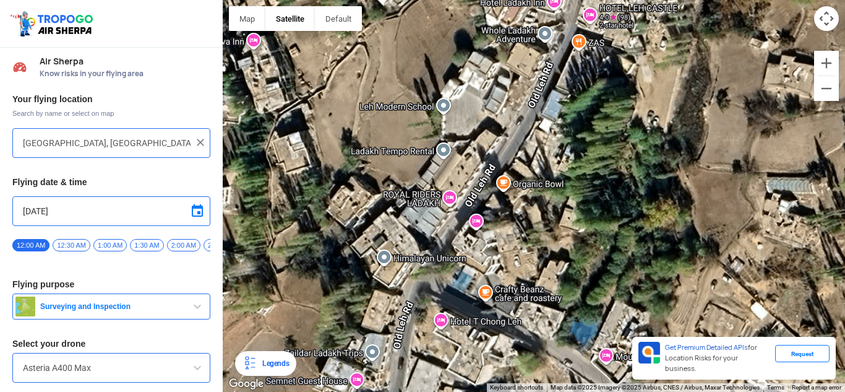
drag, startPoint x: 533, startPoint y: 220, endPoint x: 486, endPoint y: 288, distance: 83.1
click at [489, 299] on div at bounding box center [534, 196] width 622 height 392
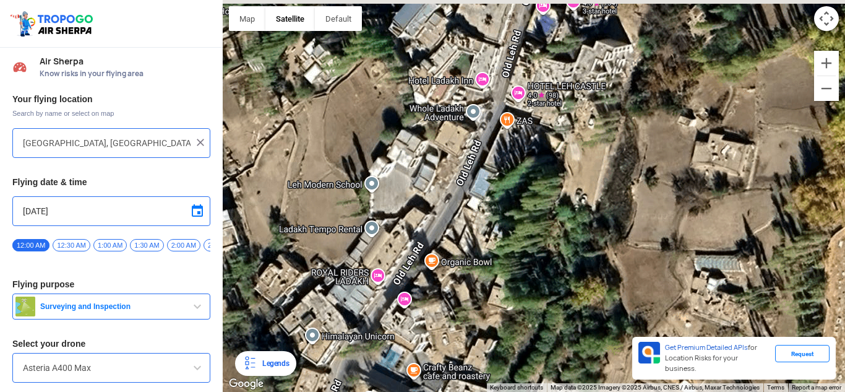
drag, startPoint x: 494, startPoint y: 246, endPoint x: 441, endPoint y: 298, distance: 74.4
click at [444, 306] on div at bounding box center [534, 196] width 622 height 392
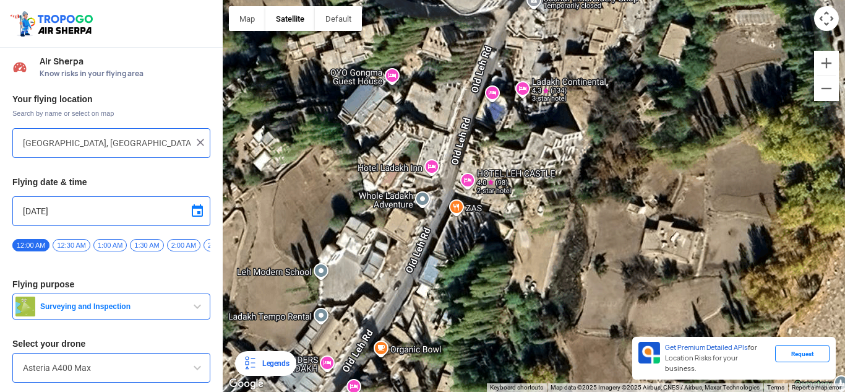
drag, startPoint x: 487, startPoint y: 263, endPoint x: 468, endPoint y: 296, distance: 38.5
click at [468, 296] on div at bounding box center [534, 196] width 622 height 392
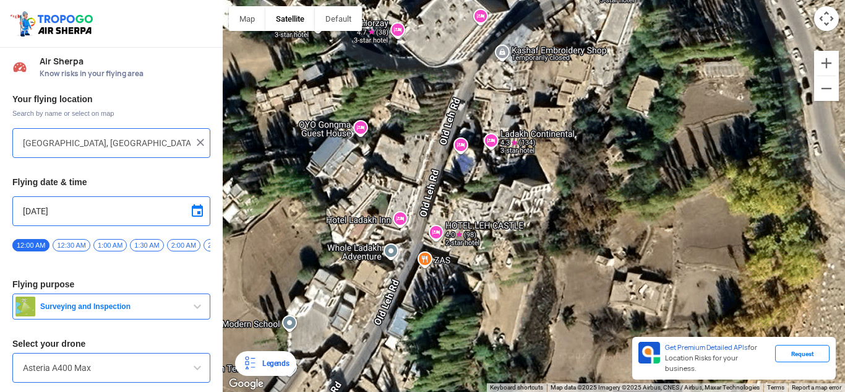
drag, startPoint x: 469, startPoint y: 265, endPoint x: 461, endPoint y: 278, distance: 15.3
click at [461, 278] on div at bounding box center [534, 196] width 622 height 392
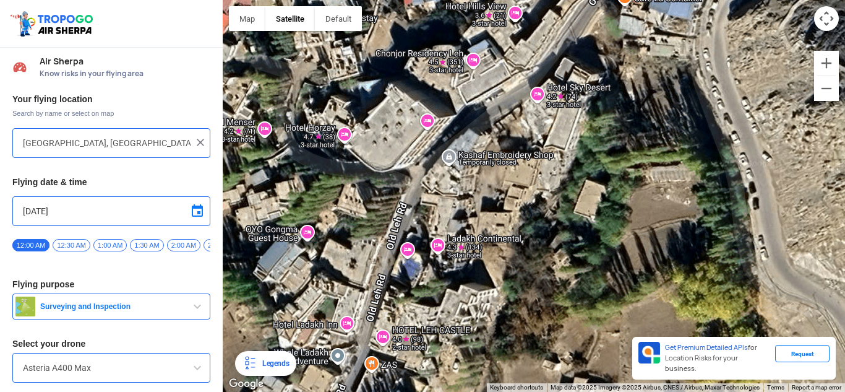
drag, startPoint x: 484, startPoint y: 214, endPoint x: 465, endPoint y: 251, distance: 41.8
click at [465, 251] on div at bounding box center [534, 196] width 622 height 392
click at [432, 269] on div at bounding box center [534, 196] width 622 height 392
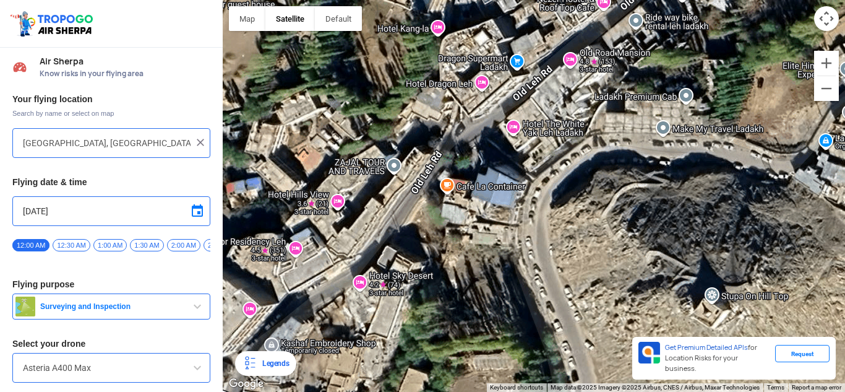
drag, startPoint x: 507, startPoint y: 251, endPoint x: 491, endPoint y: 279, distance: 32.5
click at [492, 279] on div at bounding box center [534, 196] width 622 height 392
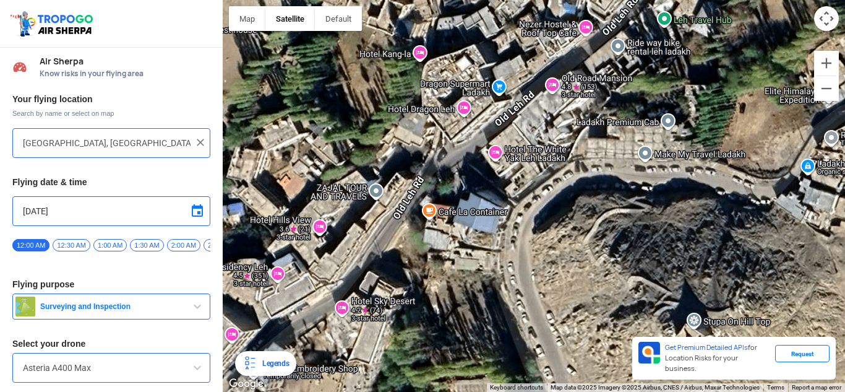
drag, startPoint x: 551, startPoint y: 213, endPoint x: 494, endPoint y: 269, distance: 79.6
click at [495, 283] on div at bounding box center [534, 196] width 622 height 392
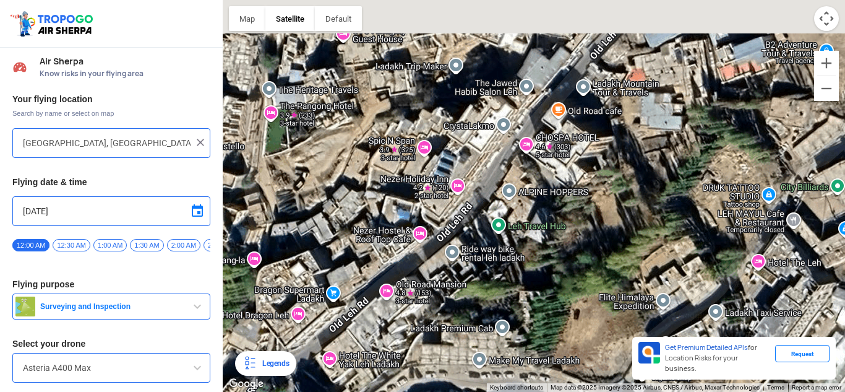
drag, startPoint x: 565, startPoint y: 217, endPoint x: 514, endPoint y: 291, distance: 90.3
click at [514, 291] on div at bounding box center [534, 196] width 622 height 392
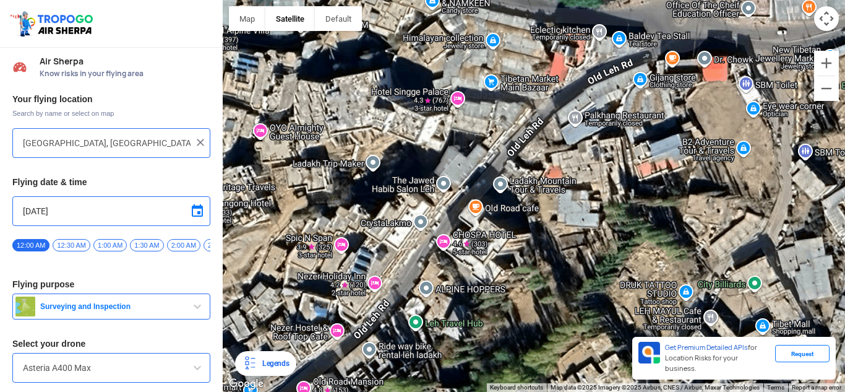
click at [556, 282] on div at bounding box center [534, 196] width 622 height 392
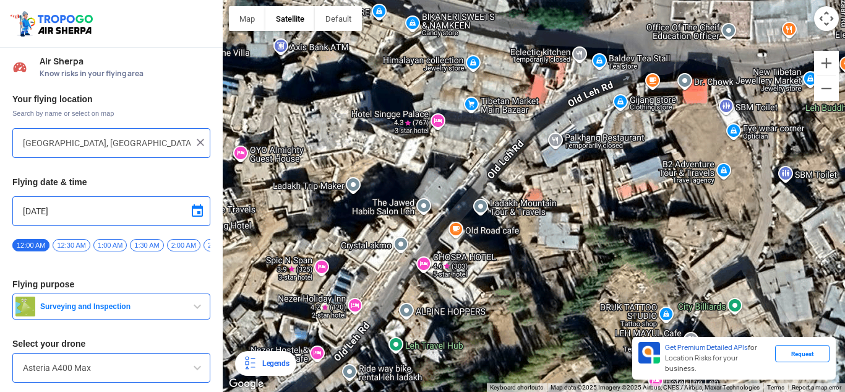
click at [592, 253] on div at bounding box center [534, 196] width 622 height 392
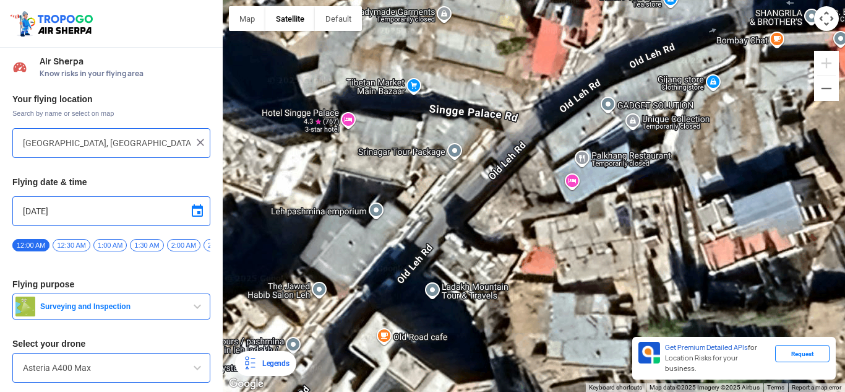
drag, startPoint x: 451, startPoint y: 205, endPoint x: 558, endPoint y: 208, distance: 107.1
click at [558, 208] on div at bounding box center [534, 196] width 622 height 392
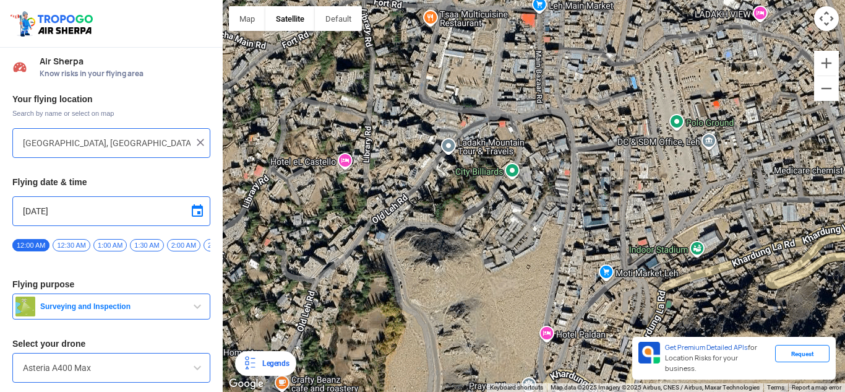
drag, startPoint x: 617, startPoint y: 192, endPoint x: 523, endPoint y: 126, distance: 115.4
click at [522, 129] on div at bounding box center [534, 196] width 622 height 392
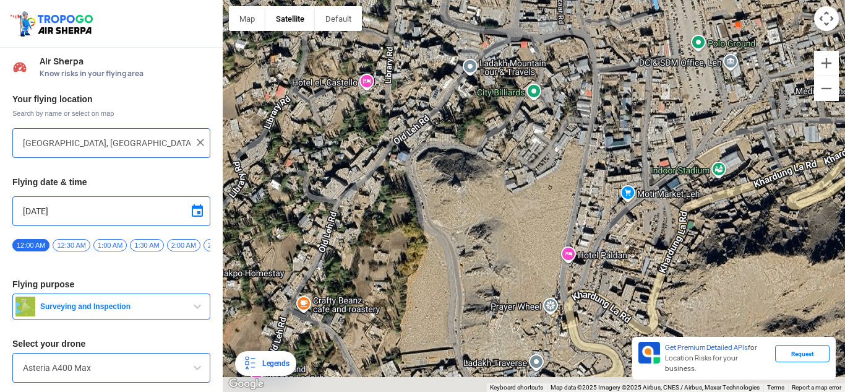
drag, startPoint x: 484, startPoint y: 236, endPoint x: 515, endPoint y: 103, distance: 136.6
click at [510, 111] on div at bounding box center [534, 196] width 622 height 392
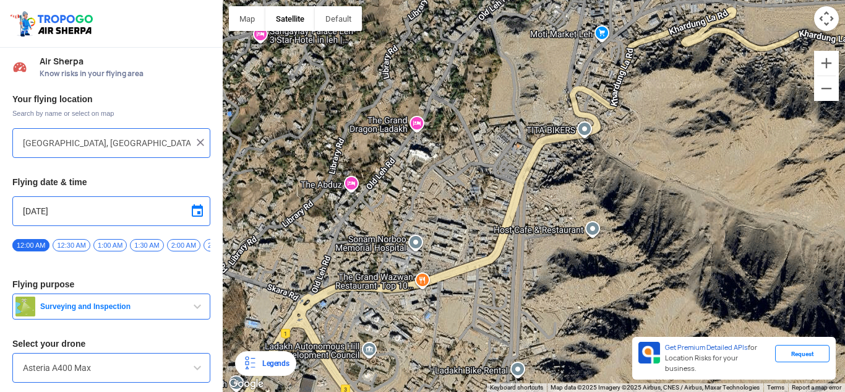
drag, startPoint x: 519, startPoint y: 143, endPoint x: 530, endPoint y: 133, distance: 14.9
click at [522, 135] on div at bounding box center [534, 196] width 622 height 392
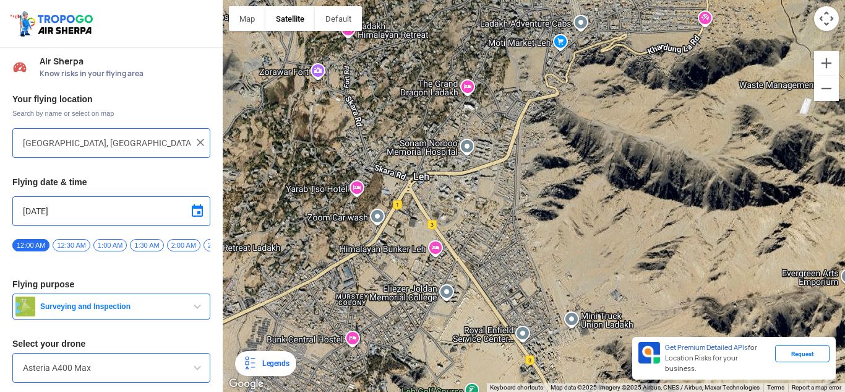
drag, startPoint x: 472, startPoint y: 234, endPoint x: 442, endPoint y: 148, distance: 91.2
click at [444, 152] on div at bounding box center [534, 196] width 622 height 392
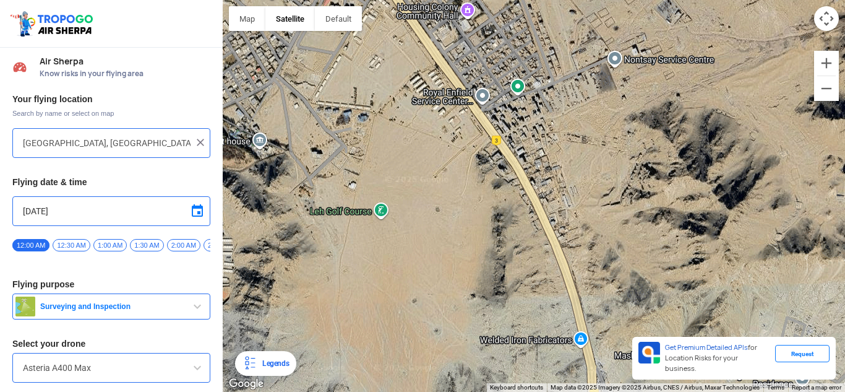
drag, startPoint x: 559, startPoint y: 263, endPoint x: 491, endPoint y: 111, distance: 166.7
click at [497, 118] on div at bounding box center [534, 196] width 622 height 392
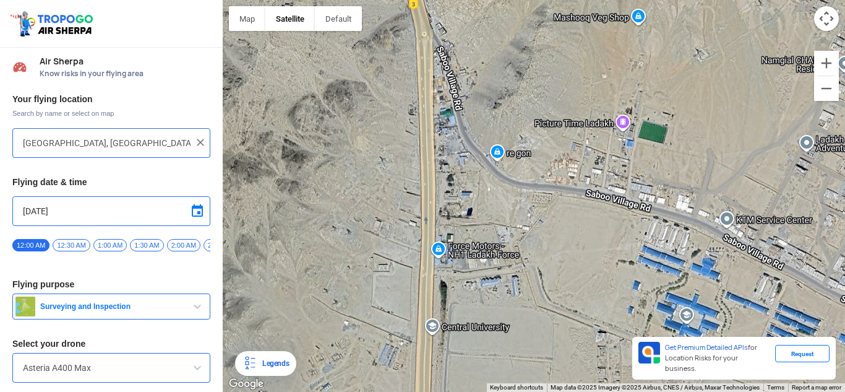
drag, startPoint x: 513, startPoint y: 252, endPoint x: 511, endPoint y: 75, distance: 177.6
click at [511, 75] on div at bounding box center [534, 196] width 622 height 392
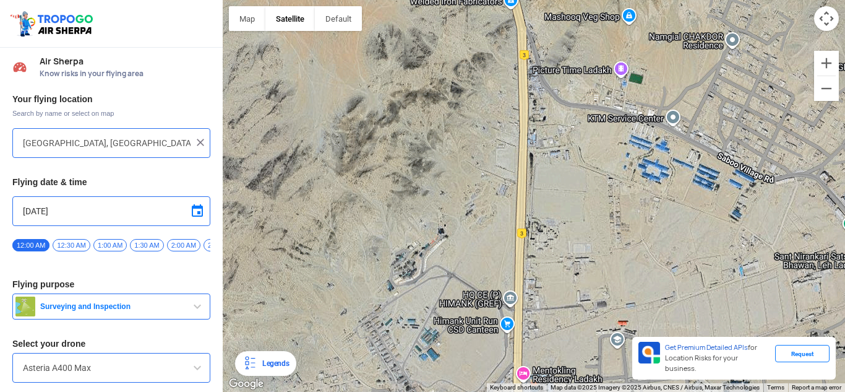
drag
click at [634, 85] on div at bounding box center [534, 196] width 622 height 392
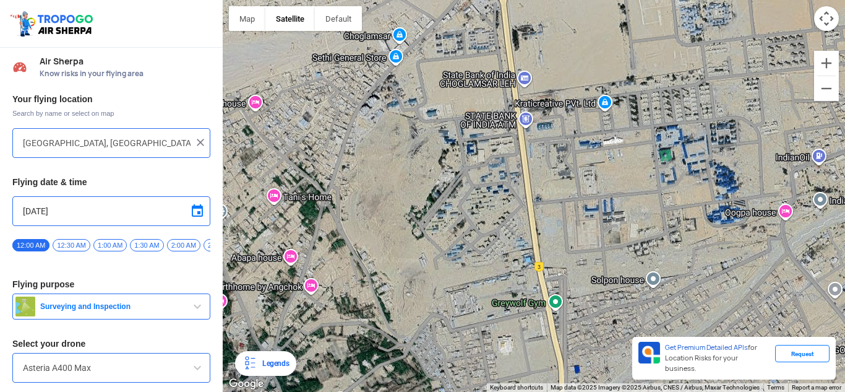
click at [610, 111] on div at bounding box center [534, 196] width 622 height 392
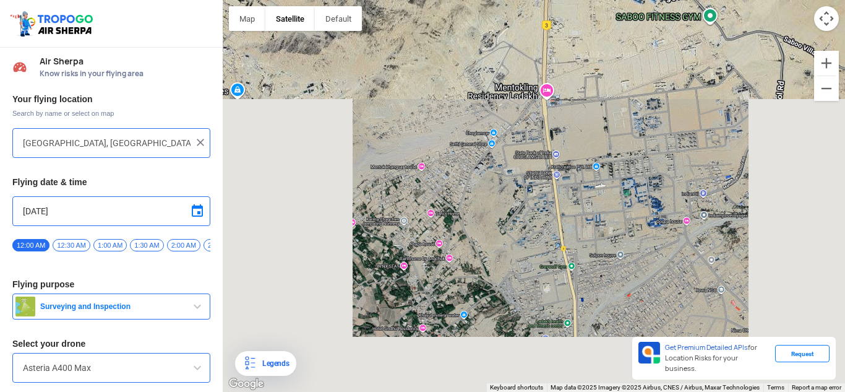
click at [601, 104] on div at bounding box center [534, 196] width 622 height 392
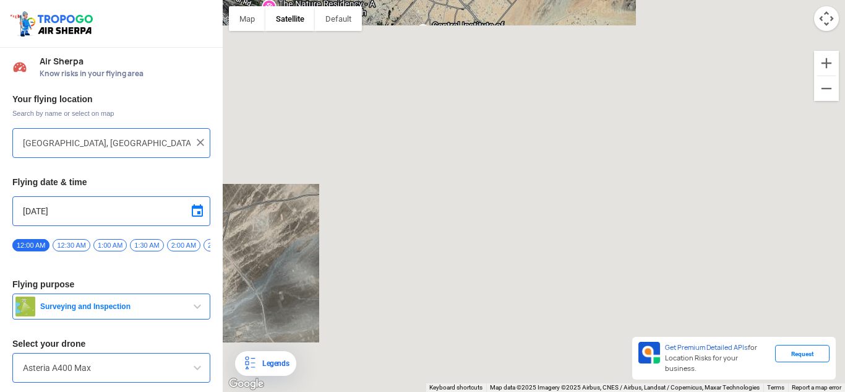
click at [482, 83] on div at bounding box center [534, 196] width 622 height 392
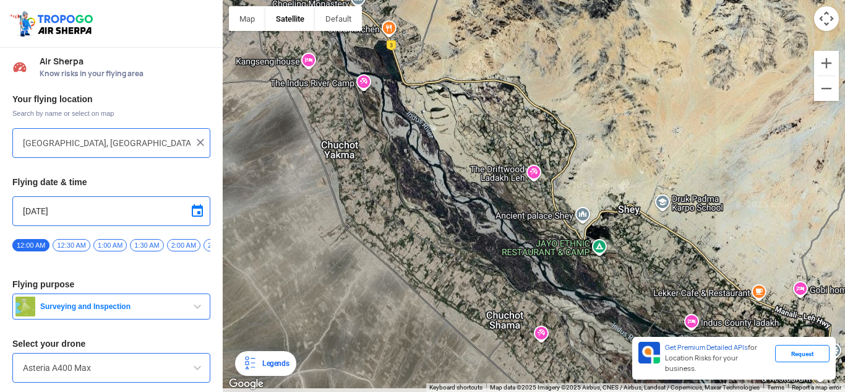
drag, startPoint x: 643, startPoint y: 161, endPoint x: 565, endPoint y: 45, distance: 140.4
click at [565, 45] on div at bounding box center [534, 196] width 622 height 392
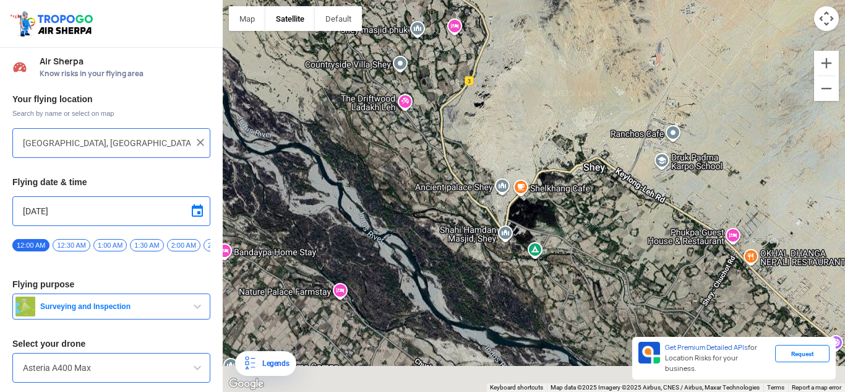
drag, startPoint x: 658, startPoint y: 186, endPoint x: 481, endPoint y: 43, distance: 227.5
click at [481, 43] on div at bounding box center [534, 196] width 622 height 392
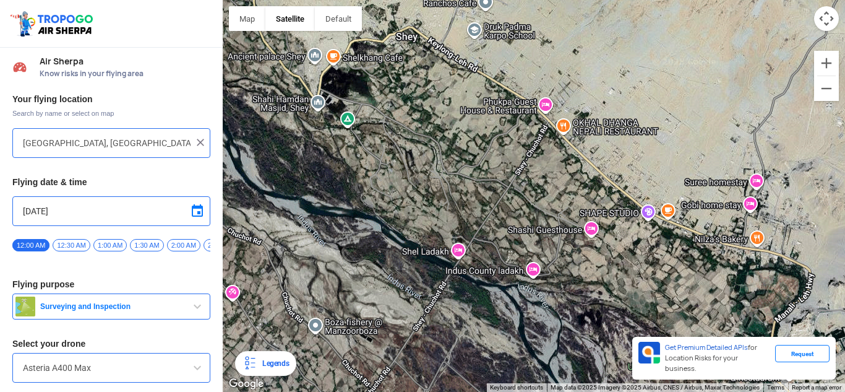
drag, startPoint x: 663, startPoint y: 163, endPoint x: 466, endPoint y: 86, distance: 211.2
click at [466, 86] on div at bounding box center [534, 196] width 622 height 392
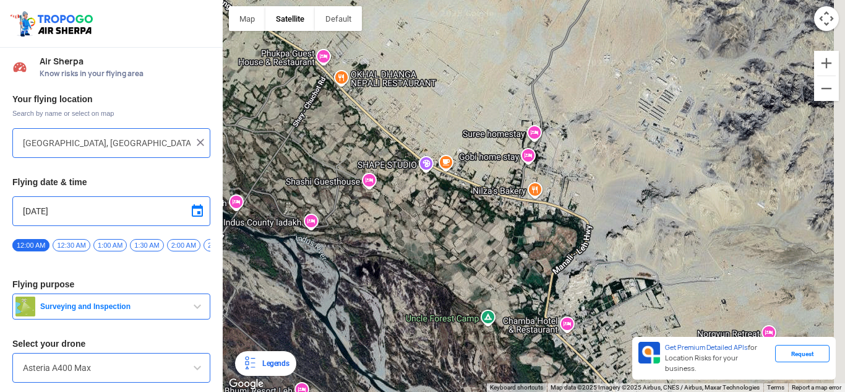
click at [603, 230] on div at bounding box center [534, 196] width 622 height 392
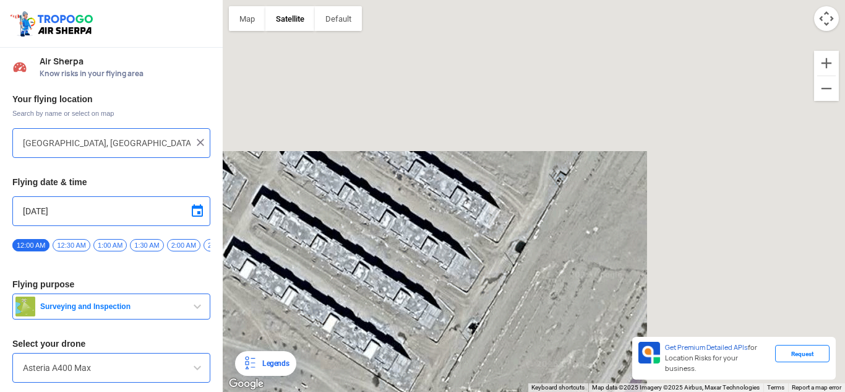
click at [490, 345] on div at bounding box center [534, 196] width 622 height 392
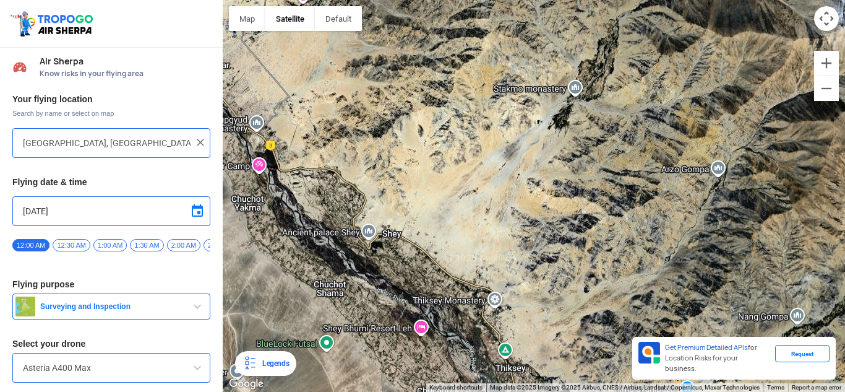
drag, startPoint x: 540, startPoint y: 332, endPoint x: 449, endPoint y: 178, distance: 178.7
click at [449, 183] on div at bounding box center [534, 196] width 622 height 392
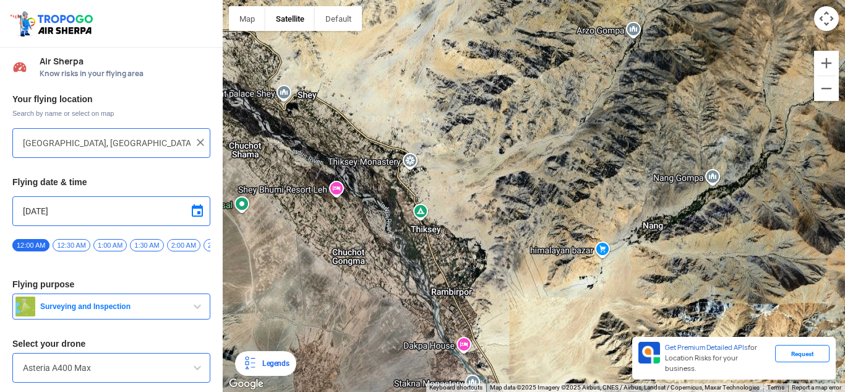
drag, startPoint x: 488, startPoint y: 276, endPoint x: 441, endPoint y: 159, distance: 126.0
click at [441, 159] on div at bounding box center [534, 196] width 622 height 392
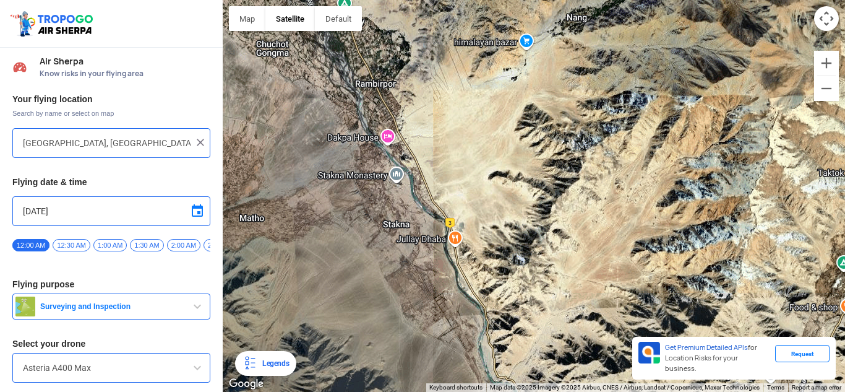
drag, startPoint x: 496, startPoint y: 275, endPoint x: 475, endPoint y: 181, distance: 96.4
click at [475, 182] on div at bounding box center [534, 196] width 622 height 392
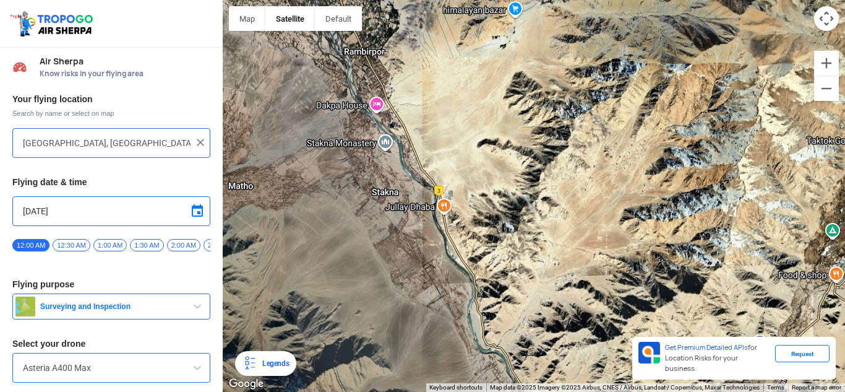
drag, startPoint x: 546, startPoint y: 267, endPoint x: 502, endPoint y: 163, distance: 113.2
click at [502, 163] on div at bounding box center [534, 196] width 622 height 392
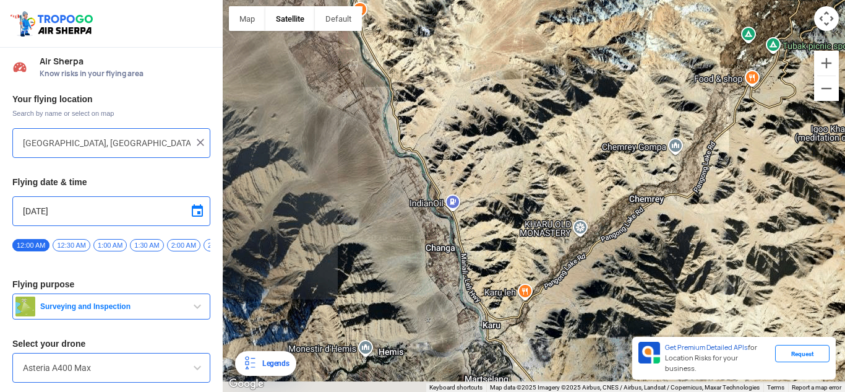
drag, startPoint x: 535, startPoint y: 241, endPoint x: 504, endPoint y: 174, distance: 73.6
click at [504, 174] on div at bounding box center [534, 196] width 622 height 392
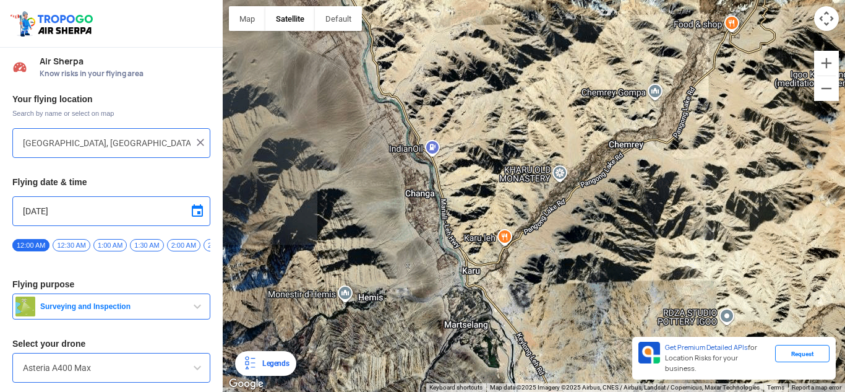
drag, startPoint x: 516, startPoint y: 262, endPoint x: 486, endPoint y: 179, distance: 87.5
click at [486, 179] on div at bounding box center [534, 196] width 622 height 392
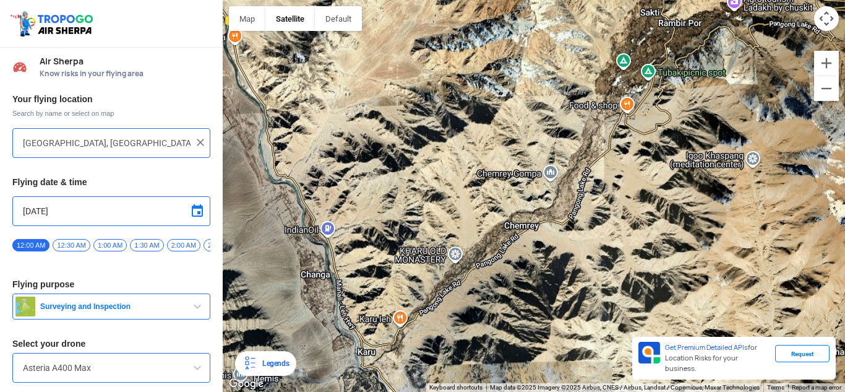
drag, startPoint x: 604, startPoint y: 252, endPoint x: 539, endPoint y: 327, distance: 100.0
click at [539, 327] on div at bounding box center [534, 196] width 622 height 392
click at [682, 72] on div at bounding box center [534, 196] width 622 height 392
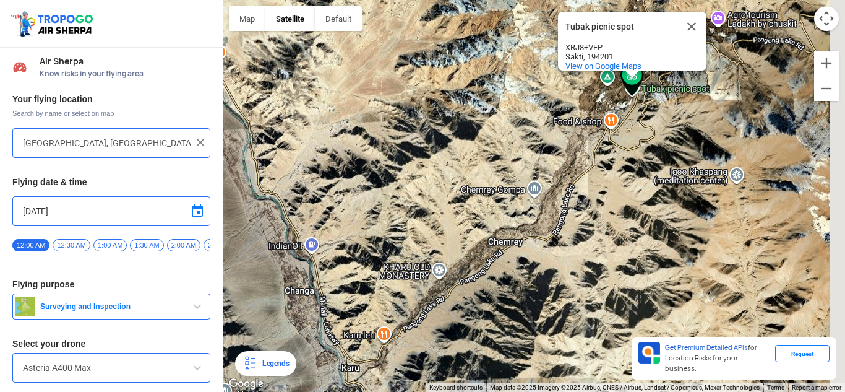
type input "Tubak picnic spot, Sakti, 194201"
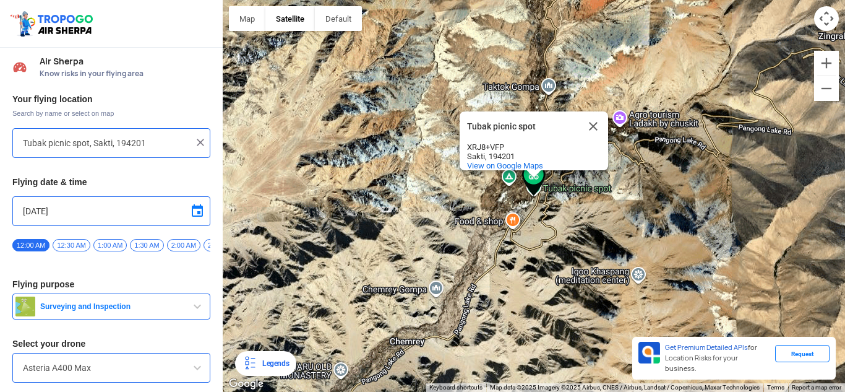
click at [570, 189] on div "Tubak picnic spot Tubak picnic spot XRJ8+VFP Sakti, 194201 View on Google Maps" at bounding box center [534, 196] width 622 height 392
click at [589, 117] on button "Close" at bounding box center [593, 126] width 30 height 30
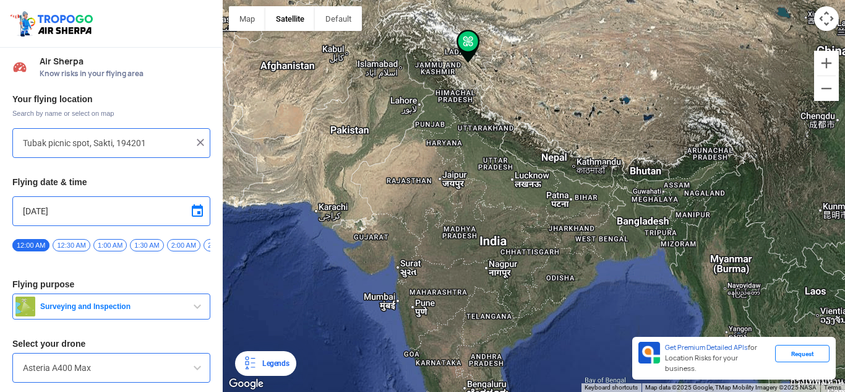
drag, startPoint x: 577, startPoint y: 108, endPoint x: 546, endPoint y: 241, distance: 136.0
click at [546, 241] on div at bounding box center [534, 196] width 622 height 392
drag, startPoint x: 520, startPoint y: 132, endPoint x: 533, endPoint y: 268, distance: 136.7
click at [533, 268] on div at bounding box center [534, 196] width 622 height 392
drag, startPoint x: 457, startPoint y: 157, endPoint x: 444, endPoint y: 169, distance: 17.5
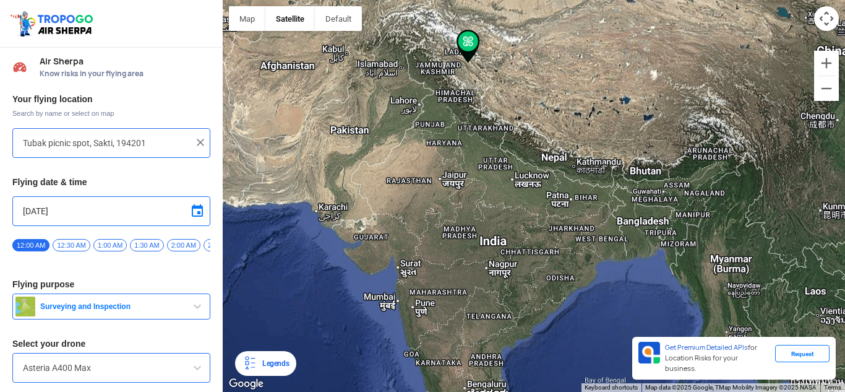
click at [448, 211] on div at bounding box center [534, 196] width 622 height 392
drag, startPoint x: 430, startPoint y: 142, endPoint x: 431, endPoint y: 178, distance: 35.9
click at [430, 187] on div at bounding box center [534, 196] width 622 height 392
drag, startPoint x: 419, startPoint y: 137, endPoint x: 476, endPoint y: 217, distance: 97.9
click at [486, 230] on div at bounding box center [534, 196] width 622 height 392
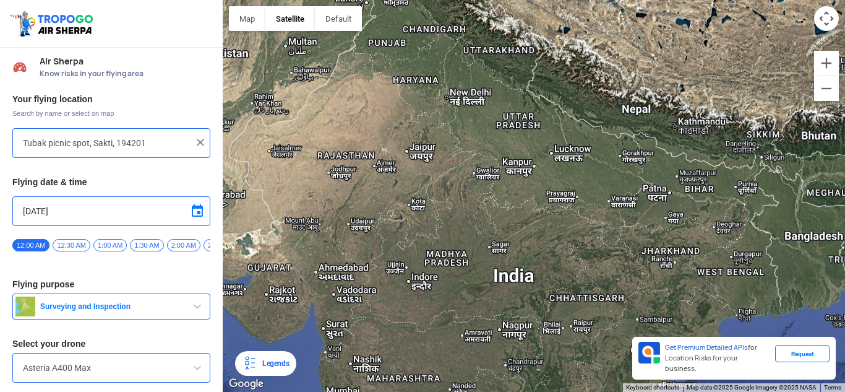
click at [196, 139] on img at bounding box center [200, 142] width 12 height 12
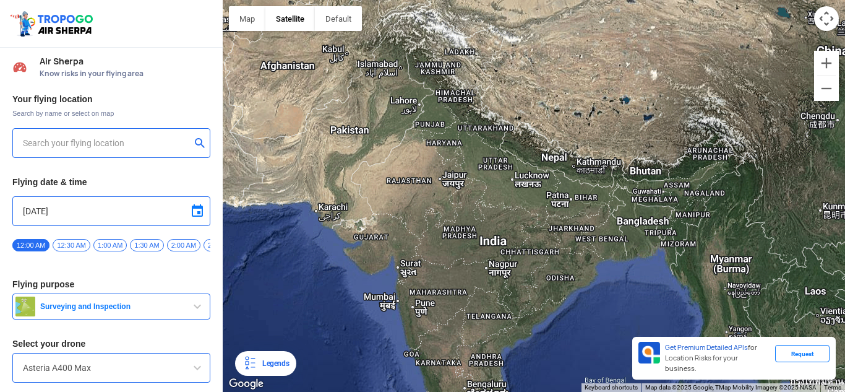
drag, startPoint x: 407, startPoint y: 176, endPoint x: 426, endPoint y: 194, distance: 25.8
click at [422, 230] on div at bounding box center [534, 196] width 622 height 392
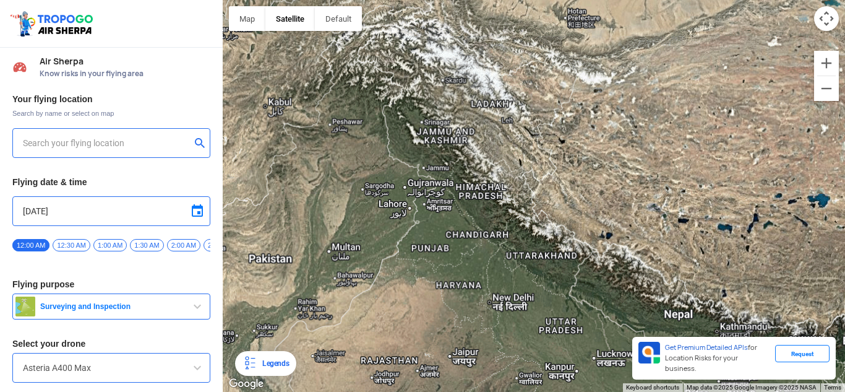
drag, startPoint x: 462, startPoint y: 166, endPoint x: 505, endPoint y: 312, distance: 152.9
click at [505, 312] on div at bounding box center [534, 196] width 622 height 392
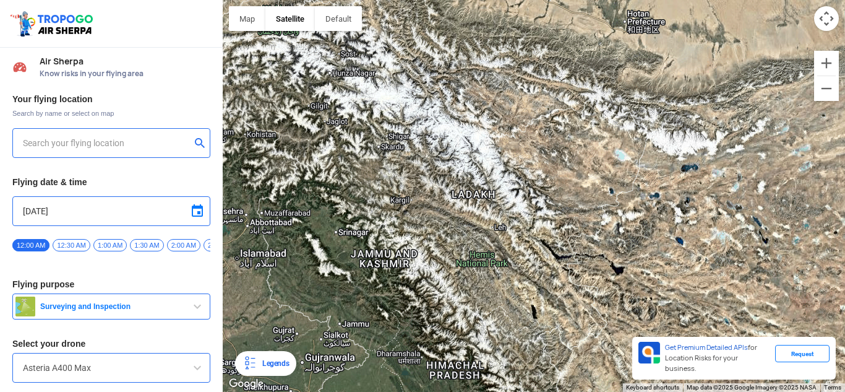
drag, startPoint x: 553, startPoint y: 127, endPoint x: 530, endPoint y: 298, distance: 172.4
click at [530, 298] on div at bounding box center [534, 196] width 622 height 392
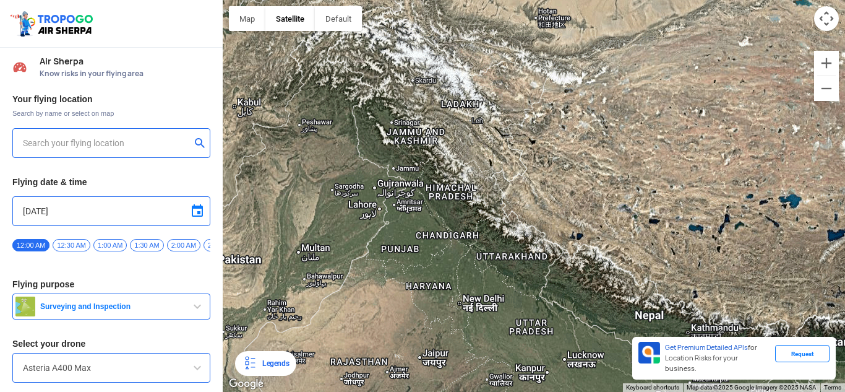
drag, startPoint x: 470, startPoint y: 77, endPoint x: 493, endPoint y: 228, distance: 152.1
click at [493, 228] on div at bounding box center [534, 196] width 622 height 392
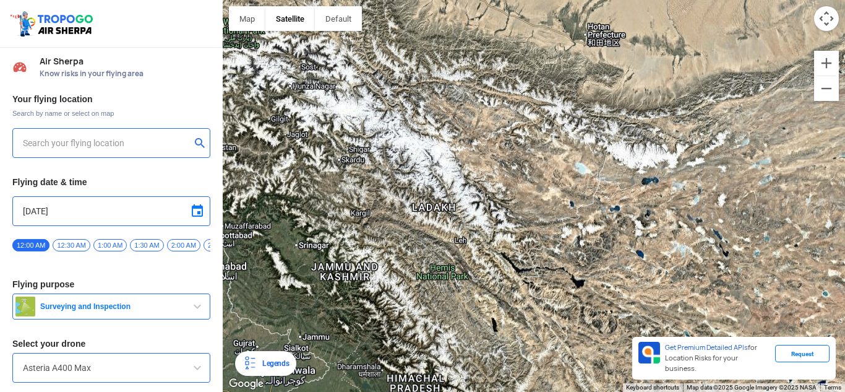
drag, startPoint x: 503, startPoint y: 92, endPoint x: 494, endPoint y: 266, distance: 174.1
click at [494, 266] on div at bounding box center [534, 196] width 622 height 392
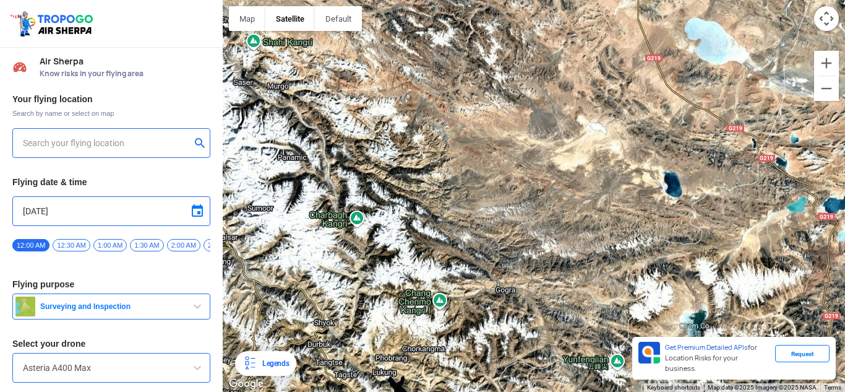
drag, startPoint x: 597, startPoint y: 168, endPoint x: 453, endPoint y: 231, distance: 157.1
click at [453, 231] on div at bounding box center [534, 196] width 622 height 392
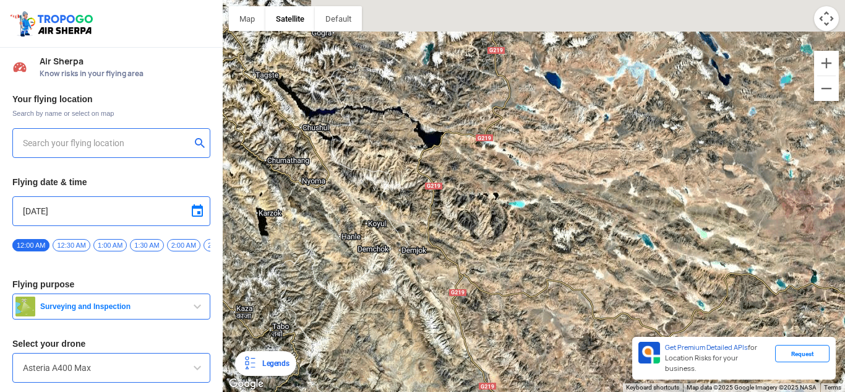
drag, startPoint x: 518, startPoint y: 107, endPoint x: 525, endPoint y: 319, distance: 212.3
click at [525, 327] on div at bounding box center [534, 196] width 622 height 392
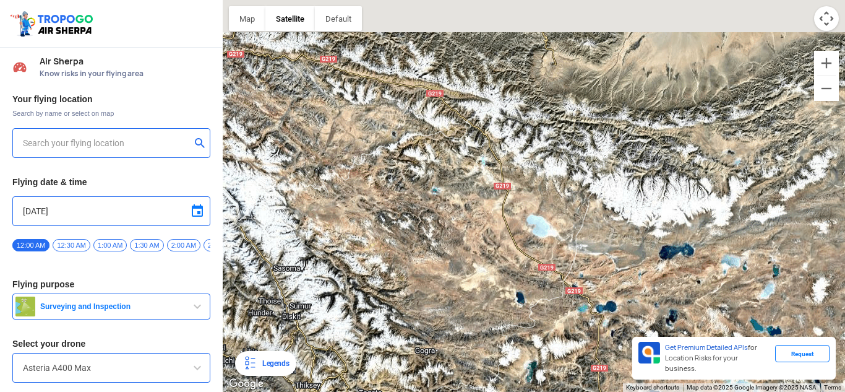
drag, startPoint x: 583, startPoint y: 204, endPoint x: 660, endPoint y: 276, distance: 105.9
click at [660, 276] on div at bounding box center [534, 196] width 622 height 392
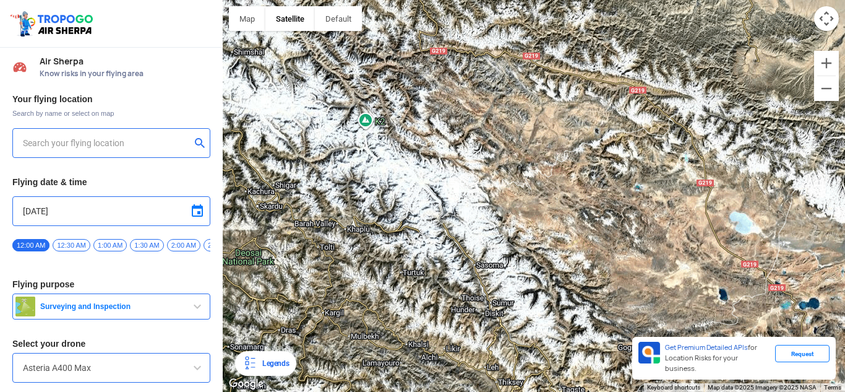
drag, startPoint x: 466, startPoint y: 226, endPoint x: 676, endPoint y: 211, distance: 210.3
click at [657, 201] on div at bounding box center [534, 196] width 622 height 392
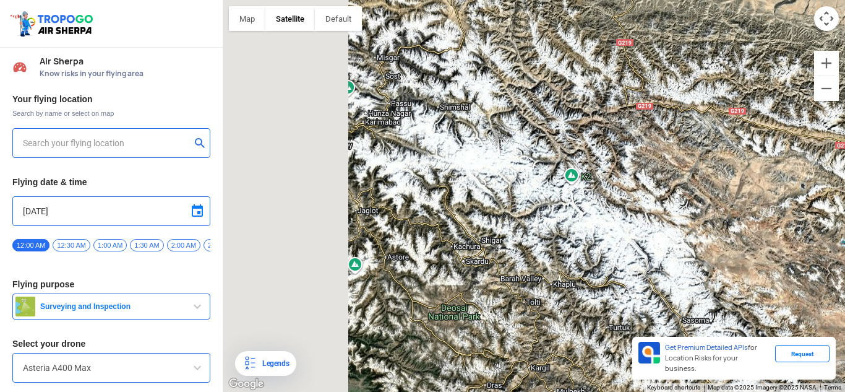
drag, startPoint x: 565, startPoint y: 210, endPoint x: 730, endPoint y: 254, distance: 170.3
click at [730, 251] on div at bounding box center [534, 196] width 622 height 392
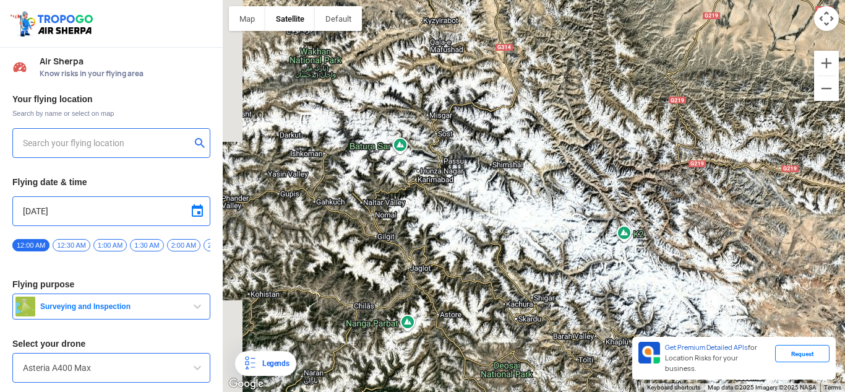
drag, startPoint x: 675, startPoint y: 228, endPoint x: 700, endPoint y: 251, distance: 34.6
click at [700, 251] on div at bounding box center [534, 196] width 622 height 392
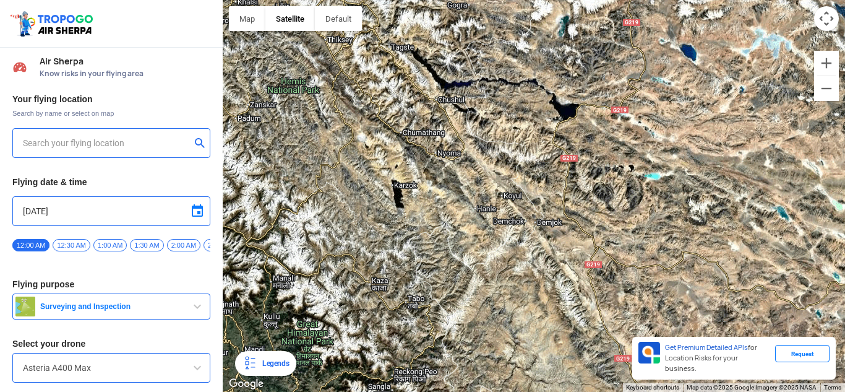
click at [575, 161] on div at bounding box center [534, 196] width 622 height 392
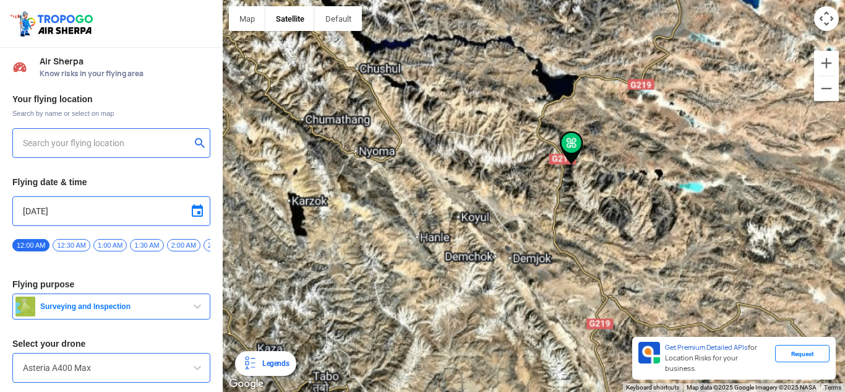
type input "Risum, Rutog County, Ngari Prefecture, Tibet, China"
